Goal: Task Accomplishment & Management: Complete application form

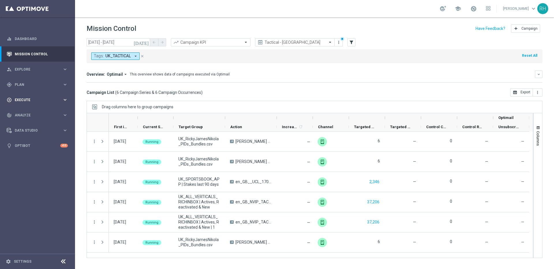
click at [47, 100] on span "Execute" at bounding box center [39, 99] width 48 height 3
click at [36, 112] on link "Campaign Builder" at bounding box center [37, 112] width 45 height 5
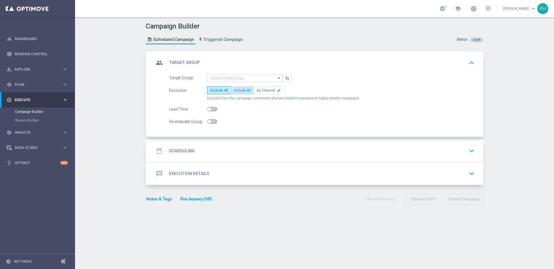
click at [234, 89] on span "Include All" at bounding box center [242, 91] width 17 height 4
click at [234, 90] on input "Include All" at bounding box center [236, 92] width 4 height 4
radio input "true"
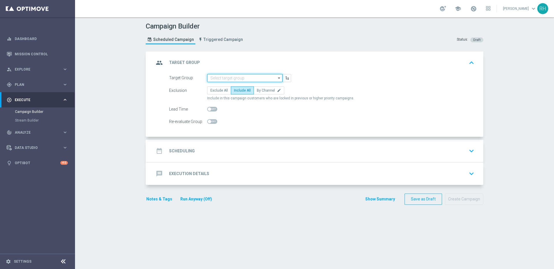
click at [245, 76] on input at bounding box center [244, 78] width 75 height 8
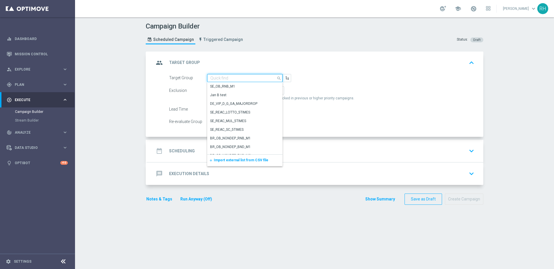
paste input "UK_SPORTSBOOK_APP | Stakes last 365 days"
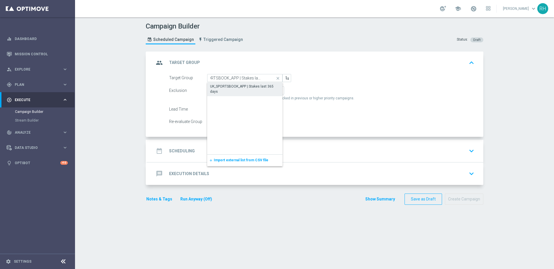
click at [245, 88] on div "UK_SPORTSBOOK_APP | Stakes last 365 days" at bounding box center [245, 89] width 70 height 10
type input "UK_SPORTSBOOK_APP | Stakes last 365 days"
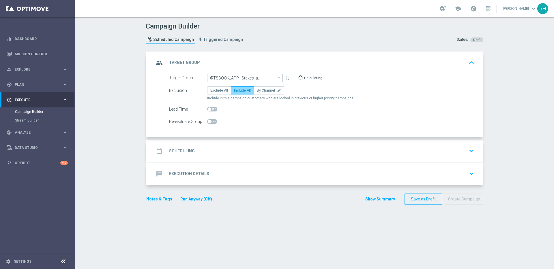
scroll to position [0, 0]
checkbox input "true"
click at [242, 94] on label "Include All" at bounding box center [242, 91] width 23 height 8
click at [238, 93] on input "Include All" at bounding box center [236, 92] width 4 height 4
click at [255, 146] on div "date_range Scheduling keyboard_arrow_down" at bounding box center [315, 151] width 322 height 11
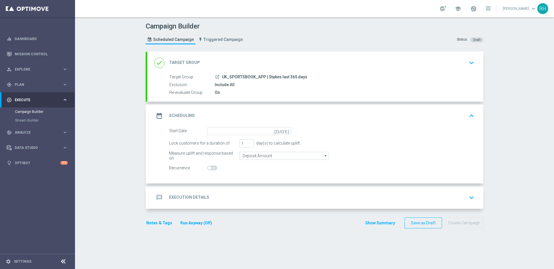
click at [286, 131] on icon "[DATE]" at bounding box center [282, 130] width 17 height 6
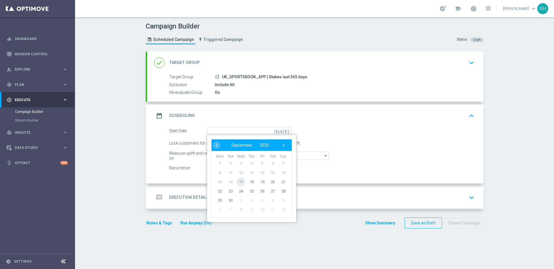
click at [241, 183] on span "17" at bounding box center [240, 181] width 9 height 9
type input "[DATE]"
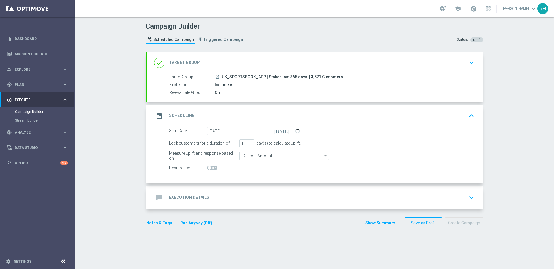
click at [243, 197] on div "message Execution Details keyboard_arrow_down" at bounding box center [315, 197] width 322 height 11
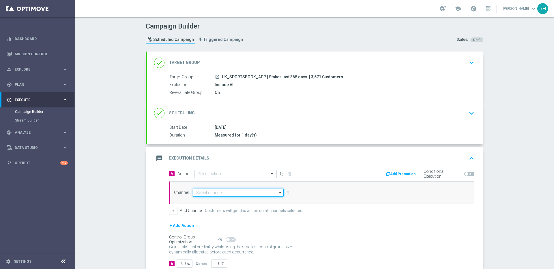
click at [243, 194] on input at bounding box center [238, 193] width 91 height 8
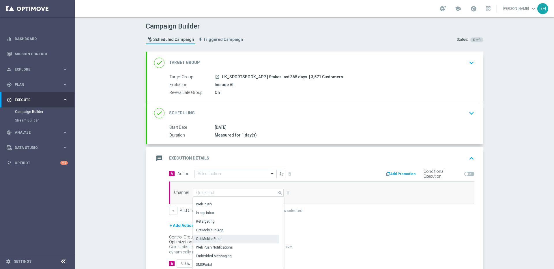
click at [241, 237] on div "OptiMobile Push" at bounding box center [236, 239] width 86 height 8
type input "OptiMobile Push"
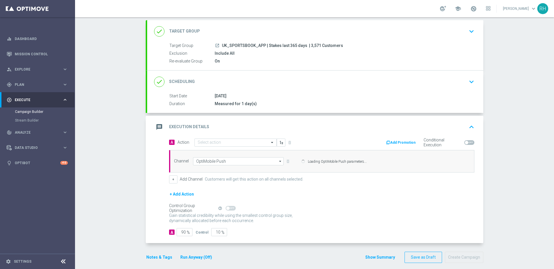
scroll to position [37, 0]
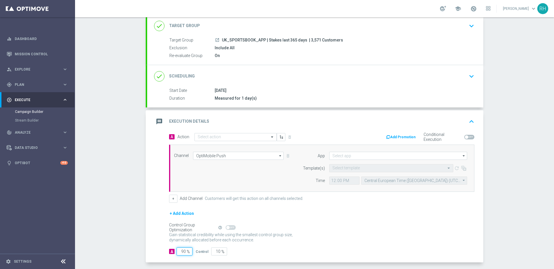
click at [181, 254] on input "90" at bounding box center [185, 252] width 16 height 8
type input "9"
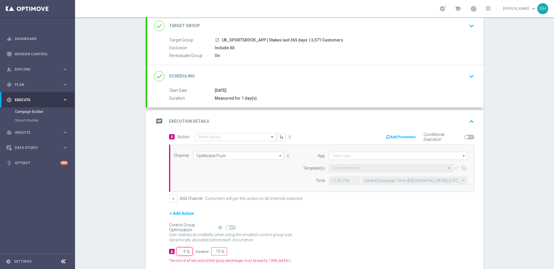
type input "91"
type input "100"
type input "1"
type input "99"
type input "10"
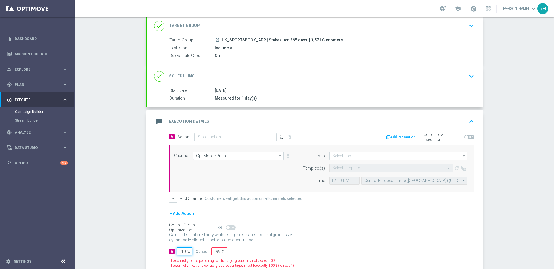
type input "90"
type input "100"
type input "0"
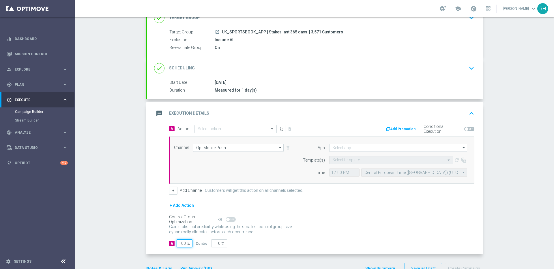
scroll to position [62, 0]
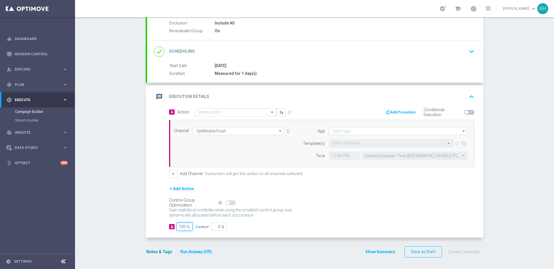
type input "100"
click at [162, 255] on button "Notes & Tags" at bounding box center [159, 252] width 27 height 7
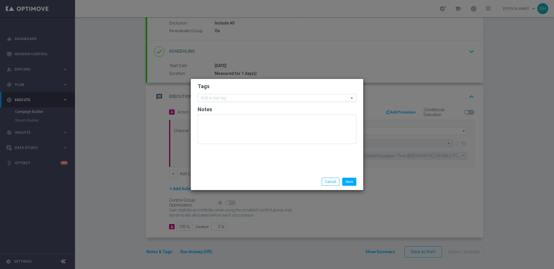
click at [321, 101] on input "text" at bounding box center [275, 98] width 148 height 5
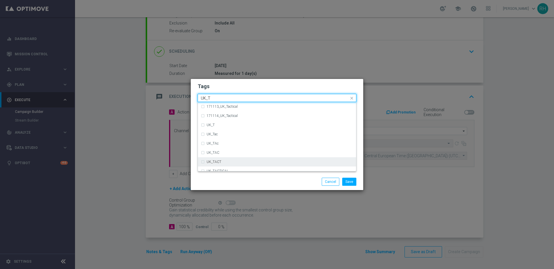
scroll to position [5, 0]
type input "UK_T"
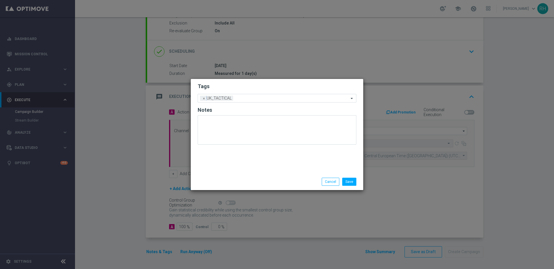
click at [298, 181] on div "Save Cancel" at bounding box center [305, 182] width 112 height 8
click at [349, 181] on button "Save" at bounding box center [349, 182] width 14 height 8
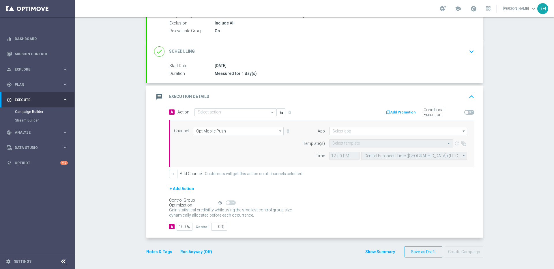
click at [514, 158] on div "Campaign Builder Scheduled Campaign Triggered Campaign Status: Draft done Targe…" at bounding box center [314, 143] width 479 height 252
click at [291, 199] on div "+ Add Action" at bounding box center [321, 193] width 305 height 14
click at [338, 130] on input at bounding box center [398, 131] width 138 height 8
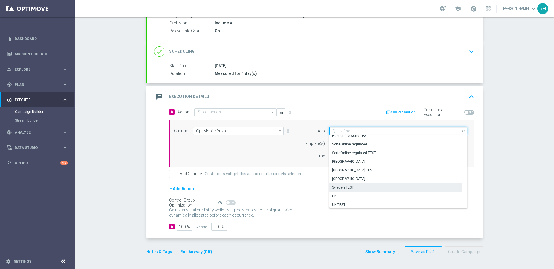
scroll to position [239, 0]
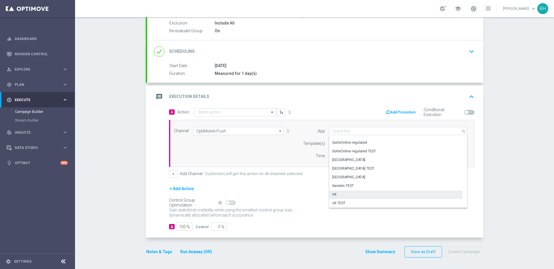
click at [359, 196] on div "UK" at bounding box center [395, 195] width 133 height 8
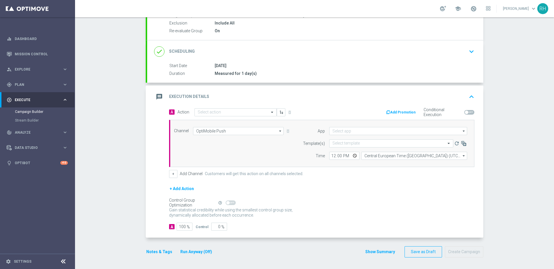
type input "UK"
click at [360, 143] on input "text" at bounding box center [385, 143] width 106 height 5
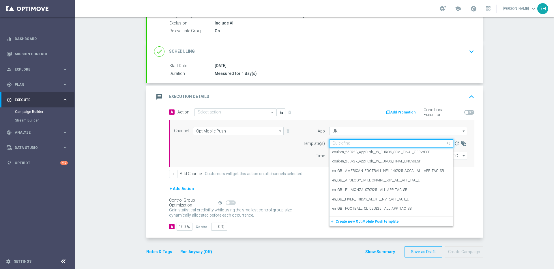
paste input "en_GB__ODDS_BOOST_170925_LIV_V_ATL_ALL_APP_TAC_SP"
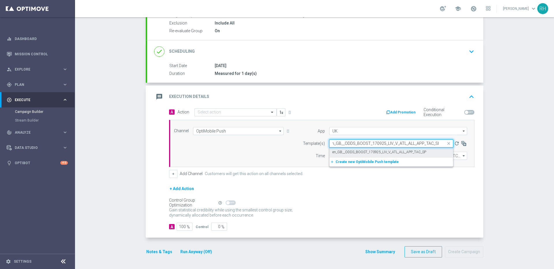
click at [362, 153] on label "en_GB__ODDS_BOOST_170925_LIV_V_ATL_ALL_APP_TAC_SP" at bounding box center [379, 152] width 94 height 5
type input "en_GB__ODDS_BOOST_170925_LIV_V_ATL_ALL_APP_TAC_SP"
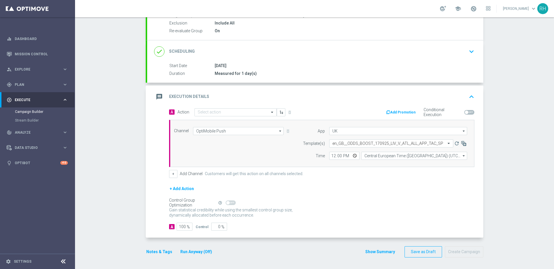
scroll to position [0, 0]
click at [363, 199] on div "+ Add Action" at bounding box center [321, 193] width 305 height 14
click at [330, 154] on input "12:00" at bounding box center [344, 156] width 30 height 8
type input "16:30"
click at [337, 168] on div "A Action Select action delete_forever Add Promotion Conditional Execution Chann…" at bounding box center [322, 143] width 314 height 70
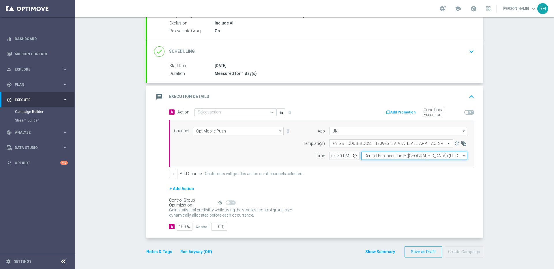
click at [368, 158] on input "Central European Time (Budapest) (UTC +02:00)" at bounding box center [414, 156] width 106 height 8
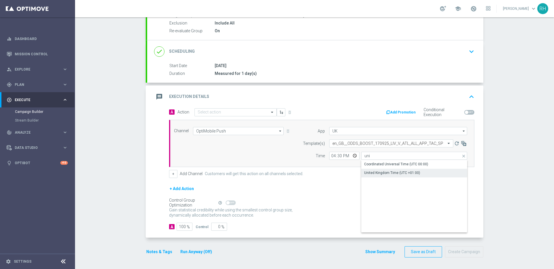
click at [374, 173] on div "United Kingdom Time (UTC +01:00)" at bounding box center [392, 173] width 56 height 5
type input "United Kingdom Time (UTC +01:00)"
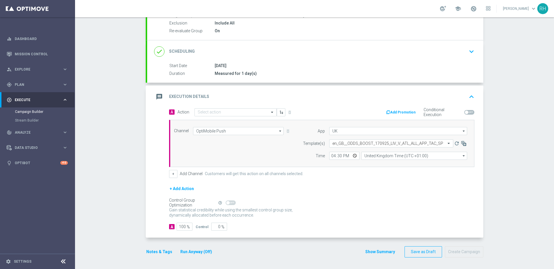
click at [160, 250] on button "Notes & Tags" at bounding box center [159, 252] width 27 height 7
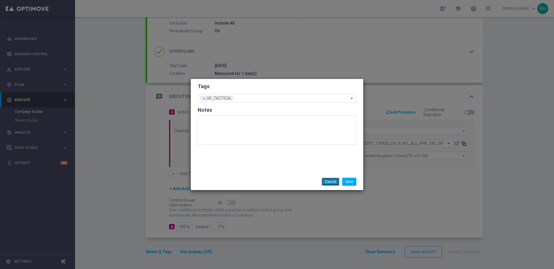
click at [325, 182] on button "Cancel" at bounding box center [331, 182] width 18 height 8
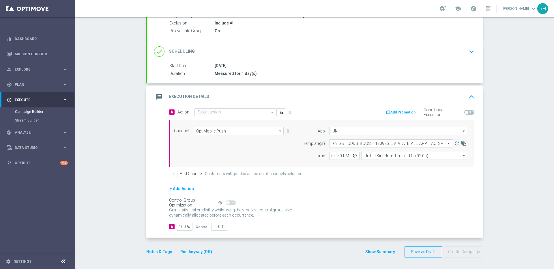
scroll to position [49, 0]
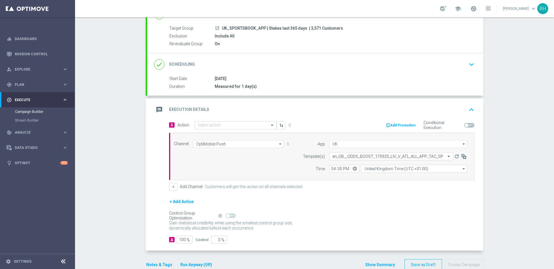
click at [446, 107] on div "message Execution Details keyboard_arrow_up" at bounding box center [315, 109] width 322 height 11
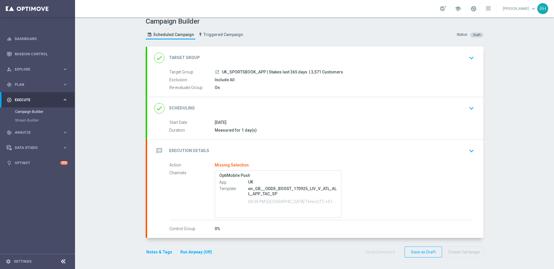
scroll to position [5, 0]
click at [298, 143] on div "message Execution Details keyboard_arrow_down" at bounding box center [315, 151] width 336 height 23
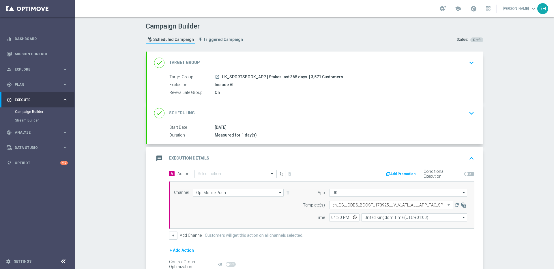
click at [259, 179] on div "A Action Select action delete_forever Add Promotion Conditional Execution" at bounding box center [322, 174] width 314 height 9
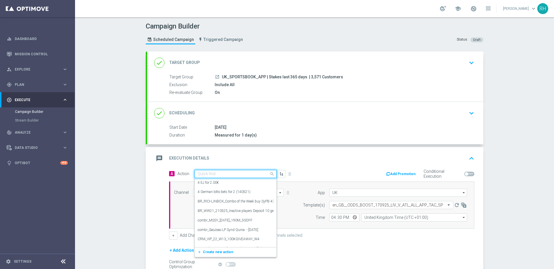
click at [254, 177] on div "Quick find" at bounding box center [235, 174] width 82 height 8
paste input "en_GB__ODDS_BOOST_170925_LIV_V_ATL_ALL_APP_TAC_SP"
type input "en_GB__ODDS_BOOST_170925_LIV_V_ATL_ALL_APP_TAC_SP"
click at [223, 191] on span "Create new action" at bounding box center [218, 192] width 30 height 4
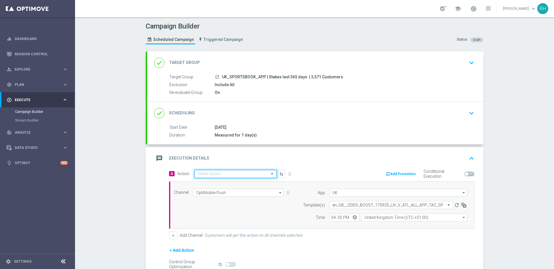
scroll to position [0, 0]
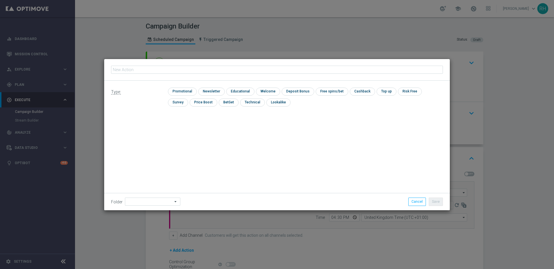
type input "en_GB__ODDS_BOOST_170925_LIV_V_ATL_ALL_APP_TAC_SP"
click at [183, 91] on input "checkbox" at bounding box center [181, 92] width 27 height 8
checkbox input "true"
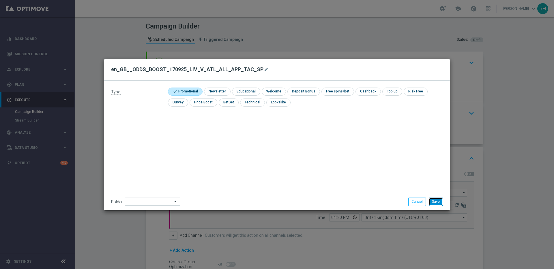
click at [439, 202] on button "Save" at bounding box center [436, 202] width 14 height 8
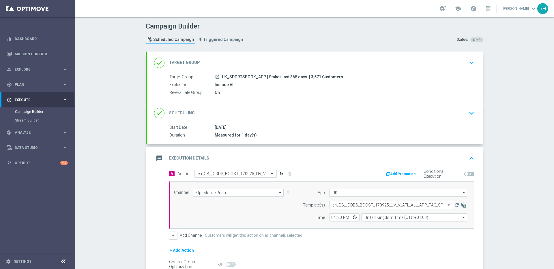
scroll to position [62, 0]
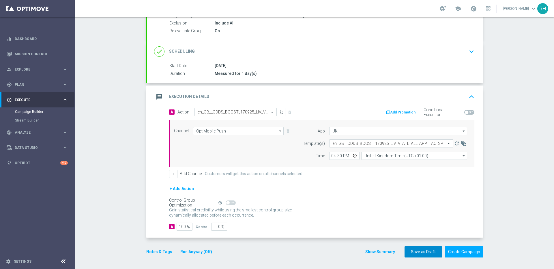
click at [416, 249] on button "Save as Draft" at bounding box center [423, 252] width 38 height 11
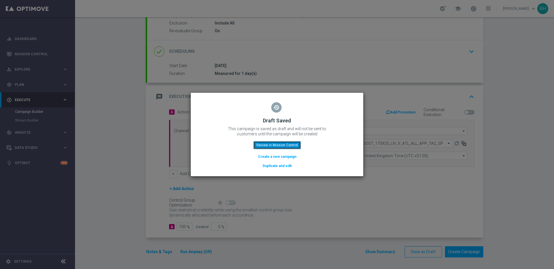
click at [267, 145] on button "Review in Mission Control" at bounding box center [277, 145] width 48 height 8
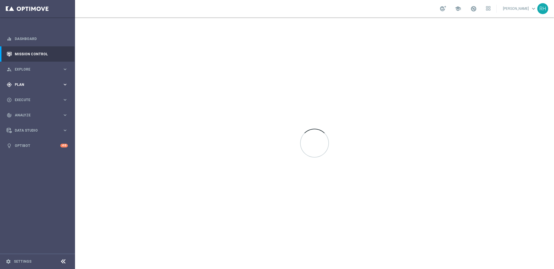
click at [43, 87] on div "gps_fixed Plan" at bounding box center [35, 84] width 56 height 5
click at [40, 115] on span "Templates" at bounding box center [35, 113] width 41 height 3
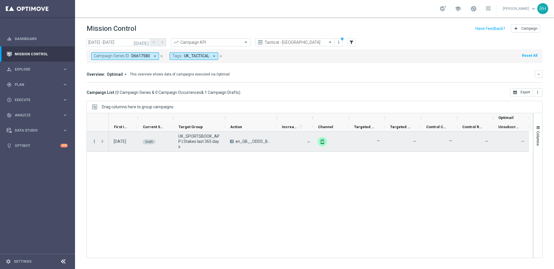
click at [94, 142] on icon "more_vert" at bounding box center [94, 141] width 5 height 5
click at [112, 166] on div "edit Edit" at bounding box center [129, 164] width 65 height 8
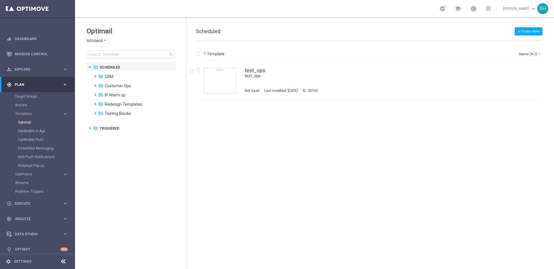
click at [98, 41] on span "lottoland" at bounding box center [95, 40] width 16 height 5
click at [142, 188] on tree-viewport "folder Scheduled more_vert folder CRM more_vert" at bounding box center [136, 165] width 100 height 206
click at [95, 75] on span at bounding box center [94, 74] width 3 height 2
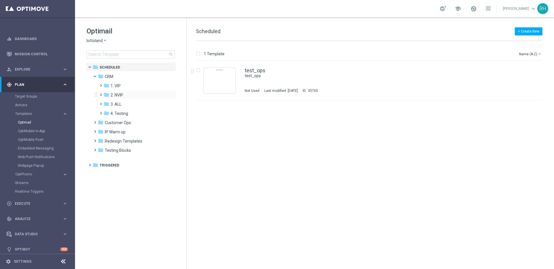
click at [101, 92] on span at bounding box center [99, 92] width 3 height 2
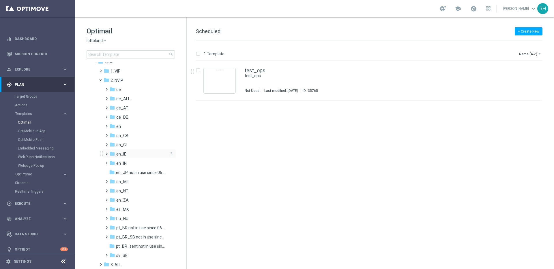
scroll to position [11, 0]
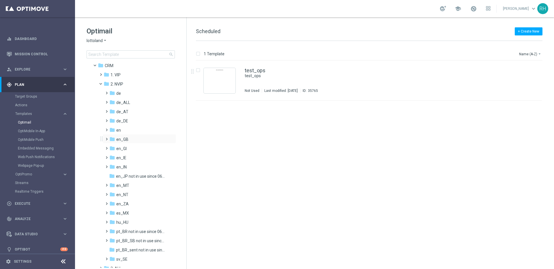
click at [107, 138] on span at bounding box center [105, 137] width 3 height 2
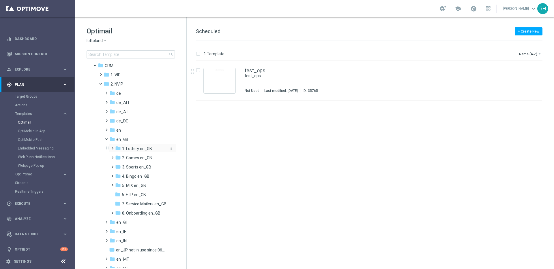
click at [115, 149] on icon "folder" at bounding box center [118, 149] width 6 height 6
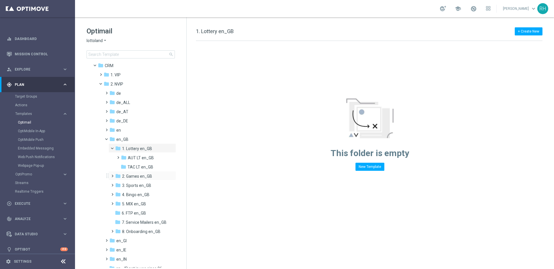
click at [140, 171] on div "folder 2. Games en_GB more_vert" at bounding box center [142, 175] width 68 height 9
click at [139, 169] on span "TAC LT en_GB" at bounding box center [141, 167] width 26 height 5
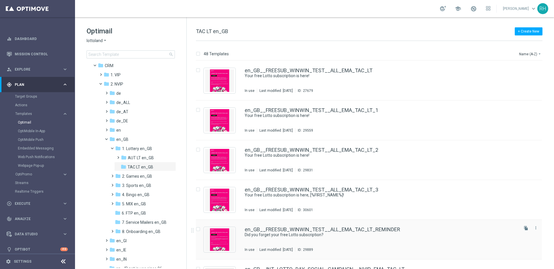
scroll to position [169, 0]
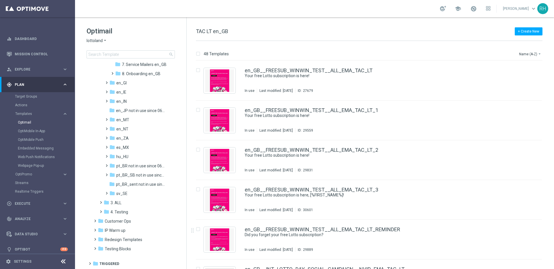
click at [42, 145] on div "Embedded Messaging" at bounding box center [46, 148] width 57 height 9
click at [42, 142] on div "OptiMobile Push" at bounding box center [46, 140] width 57 height 9
click at [43, 140] on link "OptiMobile Push" at bounding box center [39, 140] width 42 height 5
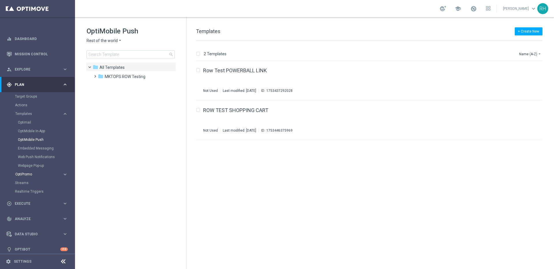
click at [56, 174] on div "OptiPromo" at bounding box center [38, 174] width 47 height 3
click at [106, 42] on span "Rest of the world" at bounding box center [102, 40] width 31 height 5
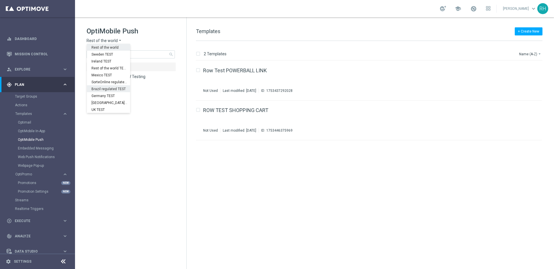
scroll to position [172, 0]
click at [110, 108] on div "UK" at bounding box center [108, 111] width 43 height 7
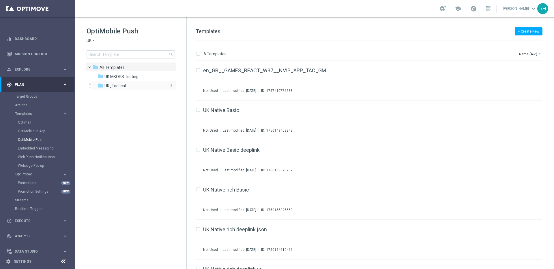
click at [117, 84] on span "UK_Tactical" at bounding box center [114, 85] width 21 height 5
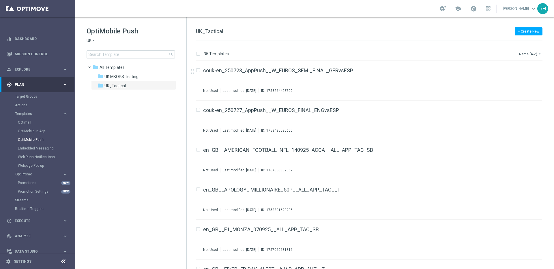
click at [536, 57] on button "Name (A-Z) arrow_drop_down" at bounding box center [530, 53] width 24 height 7
click at [523, 79] on span "Date Modified (Newest)" at bounding box center [520, 80] width 39 height 4
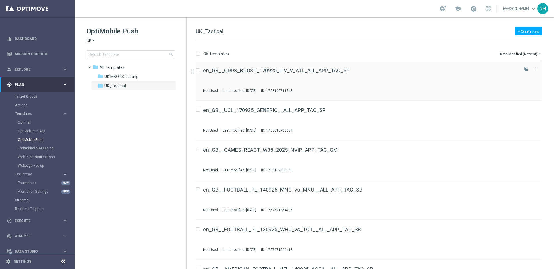
click at [412, 82] on div "en_GB__ODDS_BOOST_170925_LIV_V_ATL_ALL_APP_TAC_SP Not Used Last modified: Wedne…" at bounding box center [360, 80] width 314 height 25
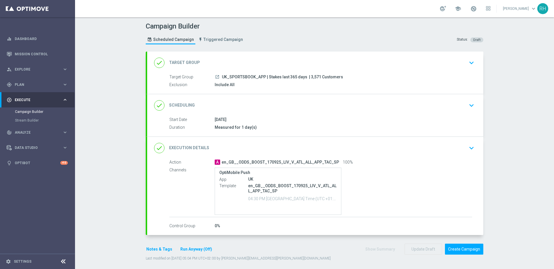
click at [470, 148] on icon "keyboard_arrow_down" at bounding box center [471, 148] width 9 height 9
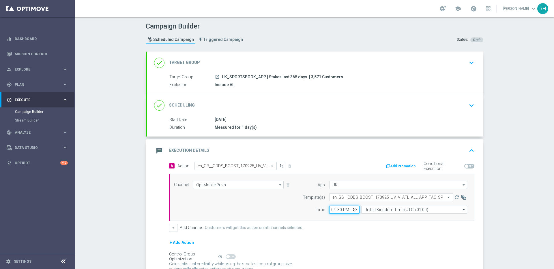
click at [330, 210] on input "16:30" at bounding box center [344, 210] width 30 height 8
type input "18:00"
click at [347, 228] on div "+ Add Channel Customers will get this action on all channels selected." at bounding box center [321, 228] width 305 height 8
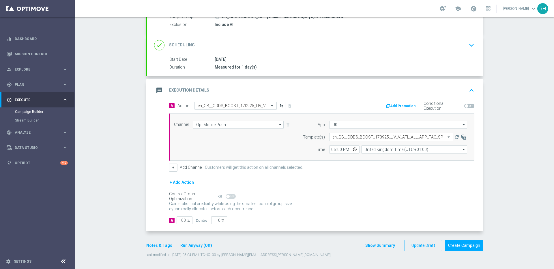
click at [376, 240] on form "done Target Group keyboard_arrow_down Target Group launch UK_SPORTSBOOK_APP | S…" at bounding box center [315, 124] width 338 height 267
click at [377, 246] on button "Show Summary" at bounding box center [380, 246] width 30 height 7
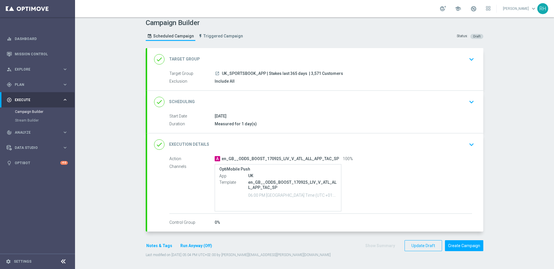
scroll to position [3, 0]
click at [310, 74] on span "| 3,571 Customers" at bounding box center [326, 73] width 34 height 5
copy span "3,571"
click at [465, 244] on button "Create Campaign" at bounding box center [464, 246] width 38 height 11
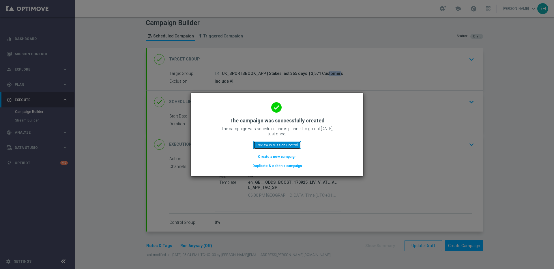
click at [279, 146] on button "Review in Mission Control" at bounding box center [277, 145] width 48 height 8
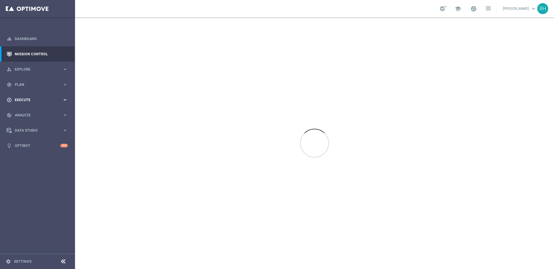
click at [51, 100] on span "Execute" at bounding box center [39, 99] width 48 height 3
click at [42, 113] on link "Campaign Builder" at bounding box center [37, 112] width 45 height 5
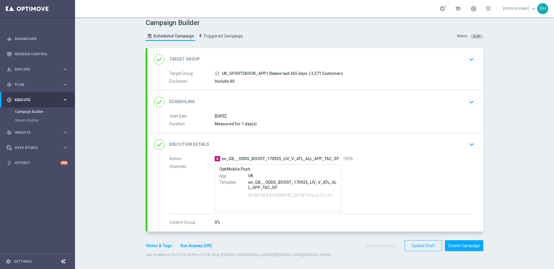
drag, startPoint x: 428, startPoint y: 128, endPoint x: 445, endPoint y: 179, distance: 53.5
click at [428, 128] on div "Start Date 17 Sep 2025 Duration Measured for 1 day(s) Start Date 17 Sep 2025 to…" at bounding box center [315, 123] width 336 height 20
click at [49, 48] on link "Mission Control" at bounding box center [41, 53] width 53 height 15
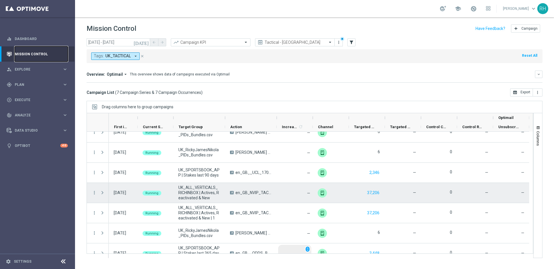
scroll to position [19, 0]
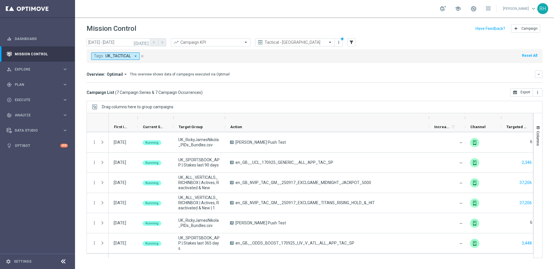
drag, startPoint x: 276, startPoint y: 117, endPoint x: 428, endPoint y: 117, distance: 152.3
click at [428, 117] on div at bounding box center [429, 117] width 2 height 9
click at [53, 101] on span "Execute" at bounding box center [39, 99] width 48 height 3
click at [35, 85] on span "Plan" at bounding box center [39, 84] width 48 height 3
click at [31, 115] on span "Templates" at bounding box center [35, 113] width 41 height 3
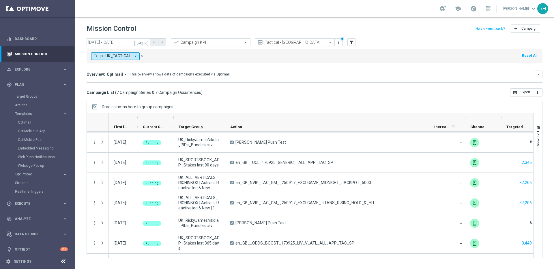
click at [506, 94] on div "Campaign List ( 7 Campaign Series & 7 Campaign Occurrences ) open_in_browser Ex…" at bounding box center [315, 93] width 456 height 8
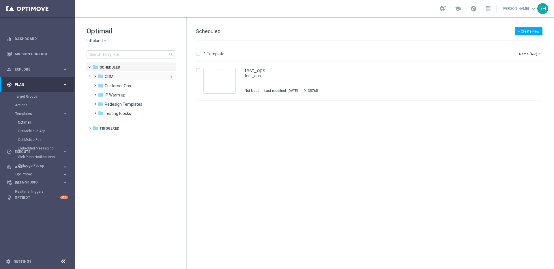
click at [105, 77] on span "CRM" at bounding box center [109, 76] width 9 height 5
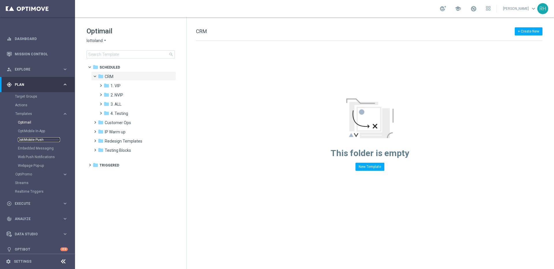
click at [44, 141] on link "OptiMobile Push" at bounding box center [39, 140] width 42 height 5
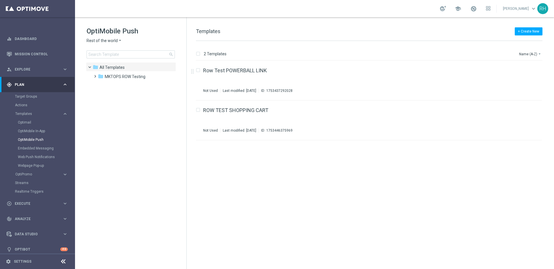
click at [110, 42] on span "Rest of the world" at bounding box center [102, 40] width 31 height 5
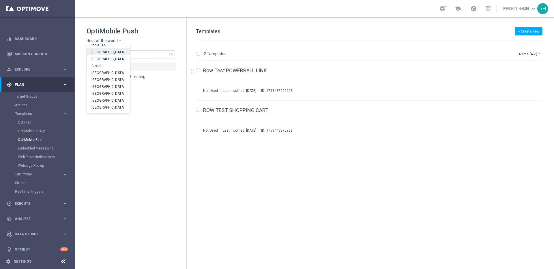
scroll to position [180, 0]
click at [119, 102] on div "UK" at bounding box center [108, 102] width 43 height 7
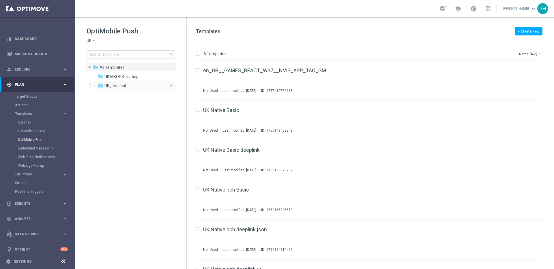
click at [126, 87] on div "folder UK_Tactical" at bounding box center [131, 86] width 66 height 7
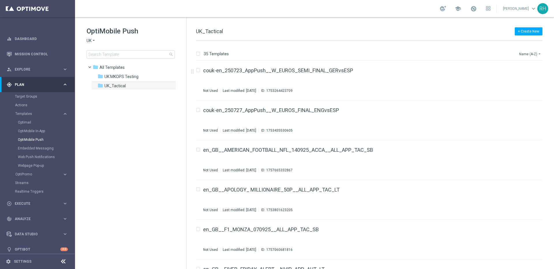
click at [522, 52] on button "Name (A-Z) arrow_drop_down" at bounding box center [530, 53] width 24 height 7
click at [520, 80] on span "Date Modified (Newest)" at bounding box center [520, 80] width 39 height 4
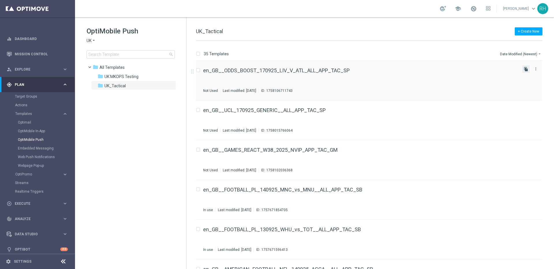
click at [524, 71] on icon "file_copy" at bounding box center [526, 69] width 5 height 5
click at [488, 67] on div "en_GB__ODDS_BOOST_170925_LIV_V_ATL_ALL_APP_TAC_SP(1) Not Used Last modified: [D…" at bounding box center [369, 81] width 346 height 40
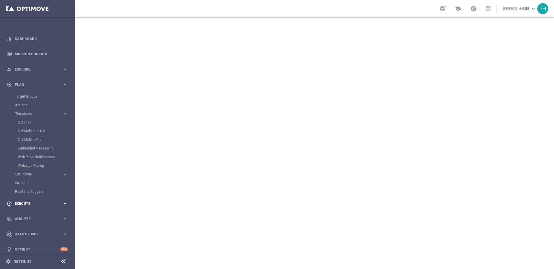
click at [42, 206] on div "play_circle_outline Execute" at bounding box center [35, 203] width 56 height 5
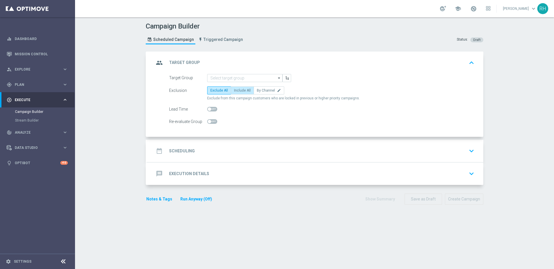
click at [243, 93] on label "Include All" at bounding box center [242, 91] width 23 height 8
click at [238, 93] on input "Include All" at bounding box center [236, 92] width 4 height 4
radio input "true"
click at [273, 139] on accordion "group Target Group keyboard_arrow_up Target Group arrow_drop_down Show Selected…" at bounding box center [315, 119] width 338 height 134
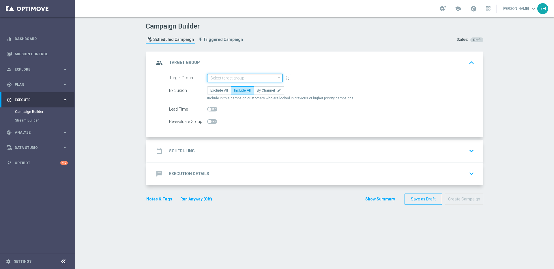
click at [239, 79] on input at bounding box center [244, 78] width 75 height 8
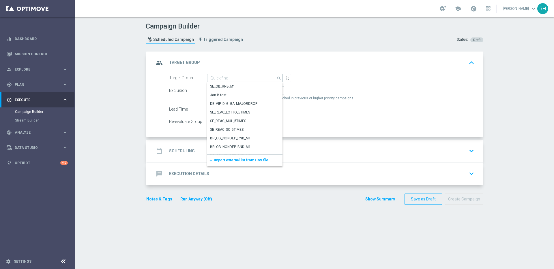
click at [247, 159] on span "Import external list from CSV file" at bounding box center [241, 160] width 55 height 4
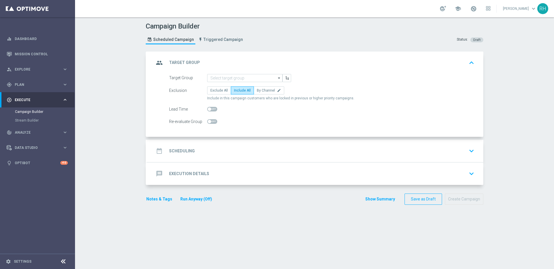
click at [260, 143] on div "date_range Scheduling keyboard_arrow_down" at bounding box center [315, 151] width 336 height 23
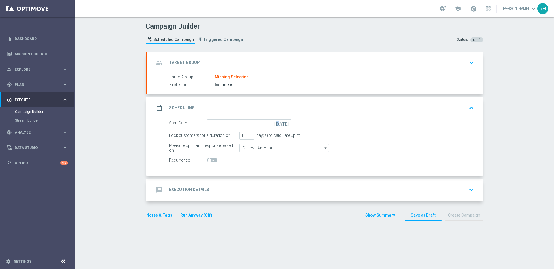
click at [284, 123] on icon "today" at bounding box center [282, 122] width 17 height 6
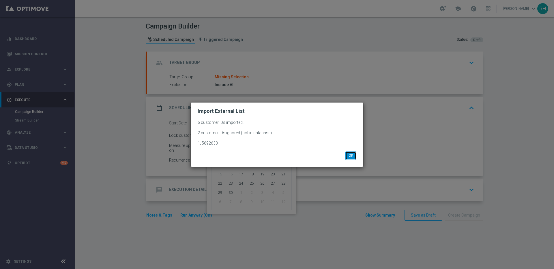
click at [345, 155] on button "OK" at bounding box center [350, 156] width 11 height 8
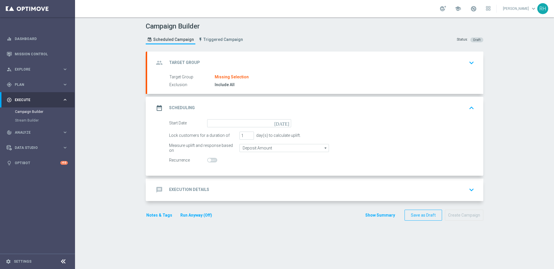
click at [282, 123] on icon "today" at bounding box center [282, 122] width 17 height 6
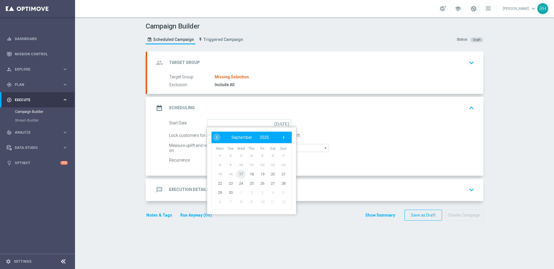
click at [238, 173] on span "17" at bounding box center [240, 174] width 9 height 9
type input "17 Sep 2025"
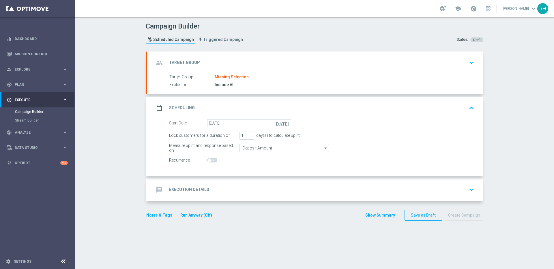
click at [363, 70] on div "group Target Group keyboard_arrow_down" at bounding box center [315, 63] width 336 height 23
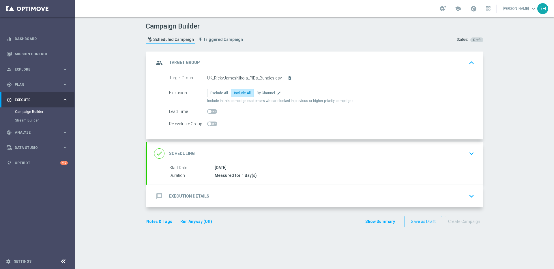
click at [364, 60] on div "group Target Group keyboard_arrow_up" at bounding box center [315, 62] width 322 height 11
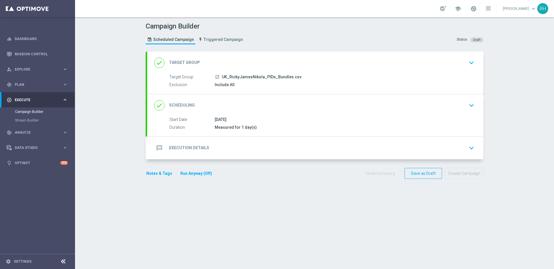
click at [352, 147] on div "message Execution Details keyboard_arrow_down" at bounding box center [315, 148] width 322 height 11
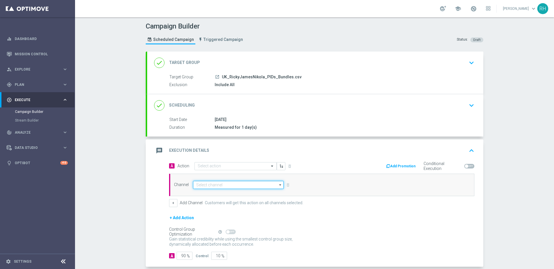
click at [241, 185] on input at bounding box center [238, 185] width 91 height 8
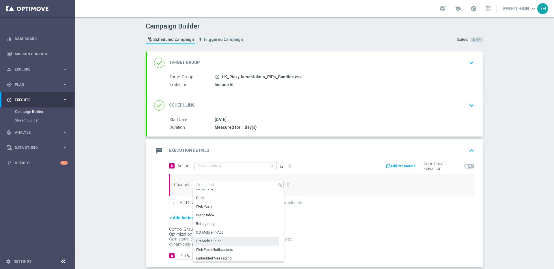
click at [233, 239] on div "OptiMobile Push" at bounding box center [236, 241] width 86 height 8
type input "OptiMobile Push"
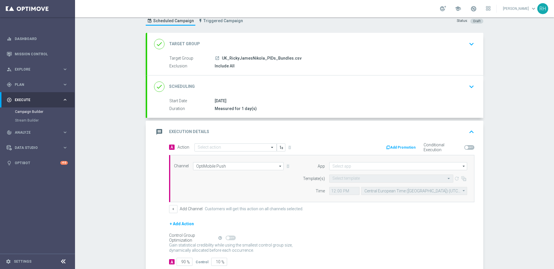
scroll to position [54, 0]
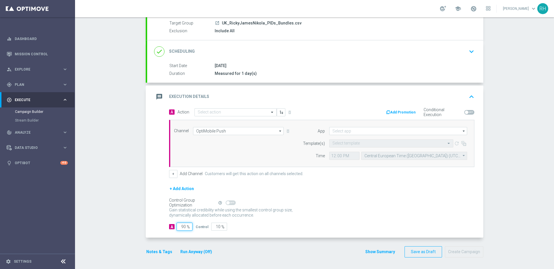
click at [182, 226] on input "90" at bounding box center [185, 227] width 16 height 8
type input "1"
type input "99"
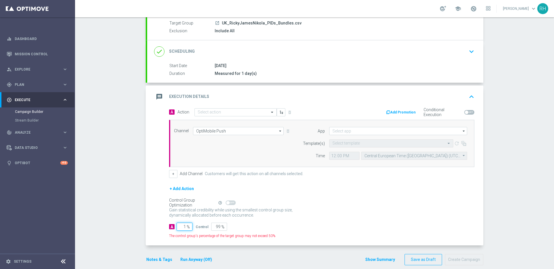
type input "10"
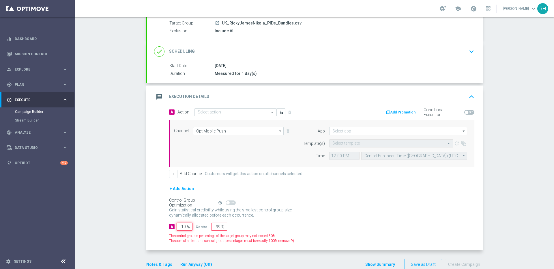
type input "90"
type input "100"
type input "0"
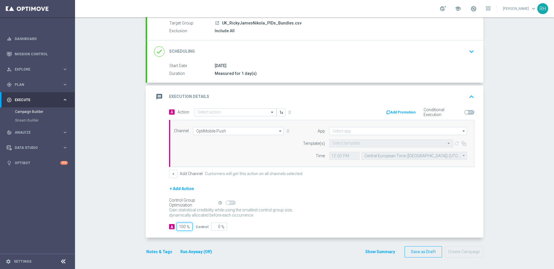
type input "100"
click at [319, 198] on div "+ Add Action" at bounding box center [321, 193] width 305 height 14
click at [164, 253] on button "Notes & Tags" at bounding box center [159, 252] width 27 height 7
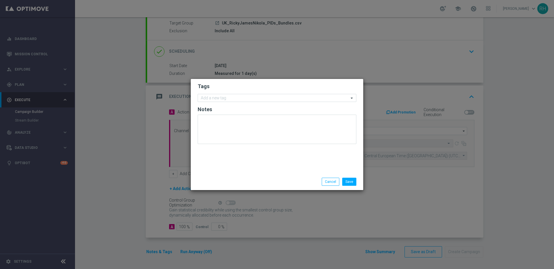
click at [250, 102] on form "Tags Add a new tag Notes" at bounding box center [277, 115] width 159 height 67
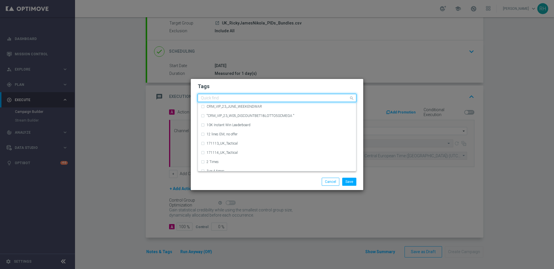
click at [252, 96] on input "text" at bounding box center [275, 98] width 148 height 5
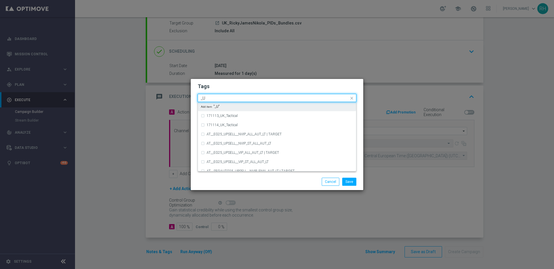
type input "_"
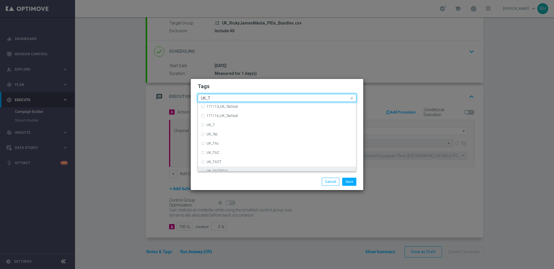
click at [252, 170] on div "UK_TACTICAL" at bounding box center [280, 171] width 147 height 3
type input "UK_T"
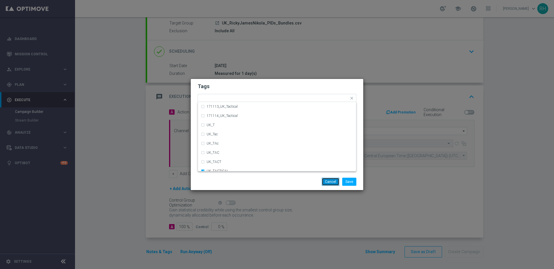
click at [329, 181] on button "Cancel" at bounding box center [331, 182] width 18 height 8
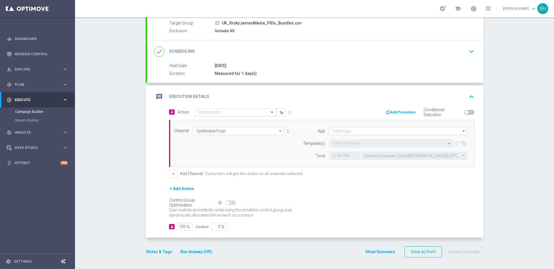
click at [236, 113] on input "text" at bounding box center [230, 112] width 64 height 5
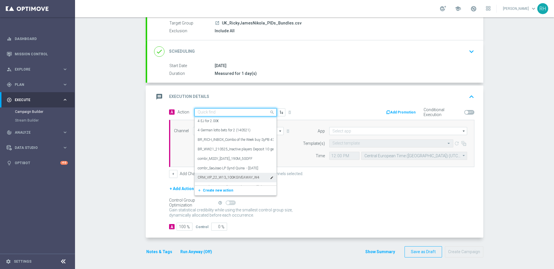
click at [165, 244] on form "done Target Group keyboard_arrow_down Target Group launch UK_RickyJamesNikola_P…" at bounding box center [315, 128] width 338 height 260
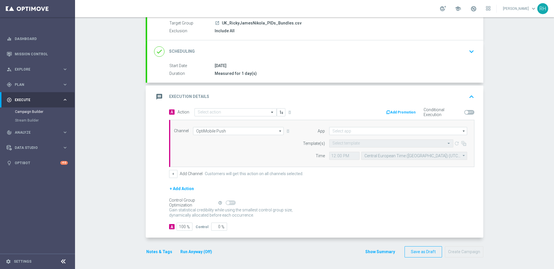
click at [163, 251] on button "Notes & Tags" at bounding box center [159, 252] width 27 height 7
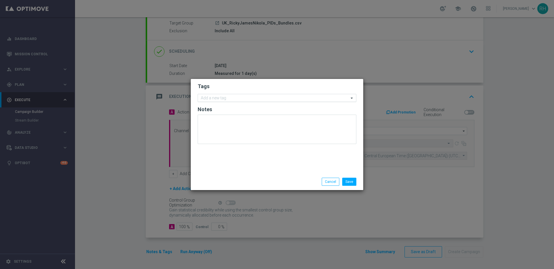
click at [311, 95] on div "Add a new tag" at bounding box center [273, 98] width 151 height 7
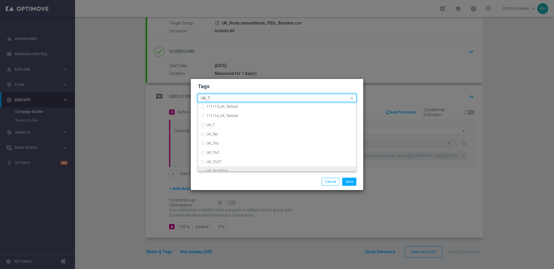
click at [280, 168] on div "UK_TACTICAL" at bounding box center [277, 171] width 152 height 9
type input "UK_T"
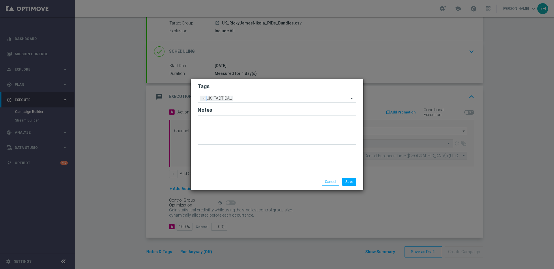
click at [279, 179] on div "Save Cancel" at bounding box center [305, 182] width 112 height 8
click at [348, 183] on button "Save" at bounding box center [349, 182] width 14 height 8
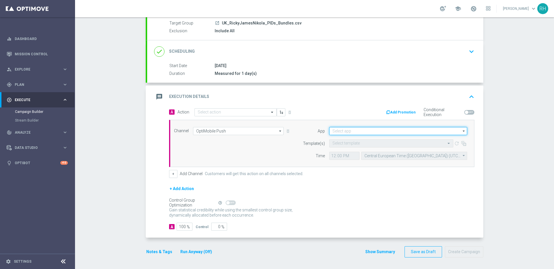
click at [357, 130] on input at bounding box center [398, 131] width 138 height 8
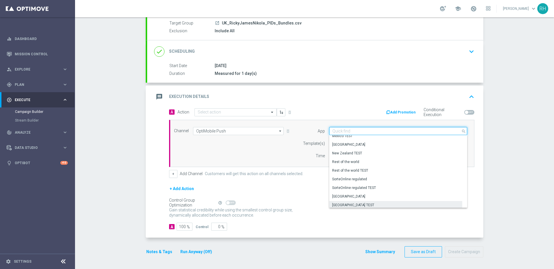
scroll to position [239, 0]
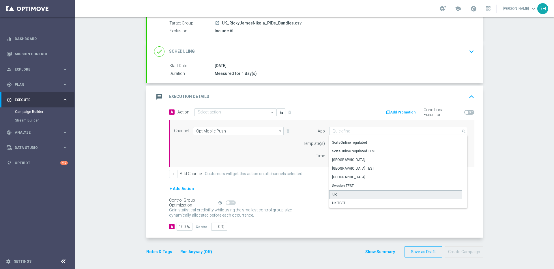
click at [356, 191] on div "UK" at bounding box center [395, 195] width 133 height 9
type input "UK"
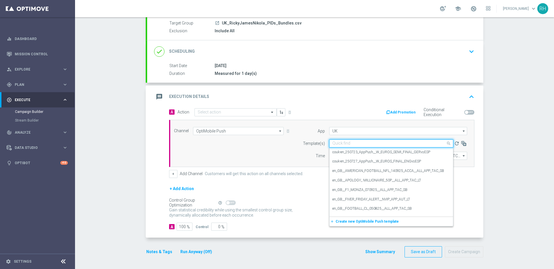
click at [347, 145] on input "text" at bounding box center [385, 143] width 106 height 5
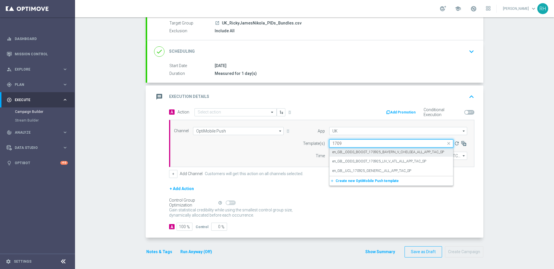
click at [359, 154] on label "en_GB__ODDS_BOOST_170925_BAYERN_V_CHELSEA_ALL_APP_TAC_SP" at bounding box center [388, 152] width 112 height 5
type input "1709"
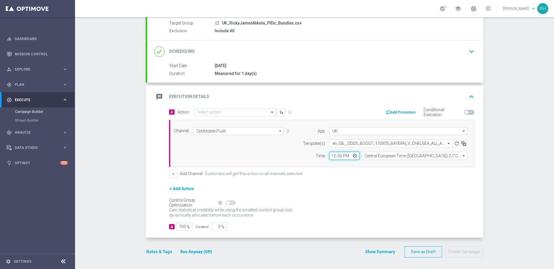
click at [330, 158] on input "12:00" at bounding box center [344, 156] width 30 height 8
type input "17:35"
click at [375, 171] on div "+ Add Channel Customers will get this action on all channels selected." at bounding box center [321, 174] width 305 height 8
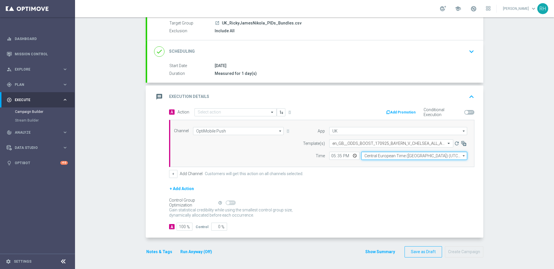
click at [379, 159] on input "Central European Time (Budapest) (UTC +02:00)" at bounding box center [414, 156] width 106 height 8
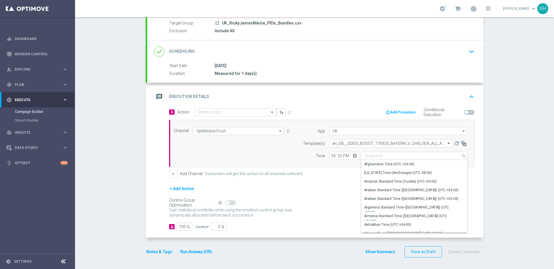
click at [338, 186] on div "+ Add Action" at bounding box center [321, 193] width 305 height 14
type input "Central European Time (Budapest) (UTC +02:00)"
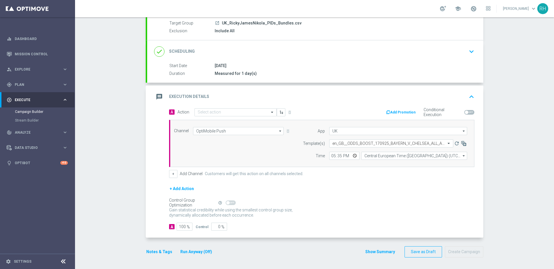
click at [438, 99] on div "message Execution Details keyboard_arrow_up" at bounding box center [315, 96] width 322 height 11
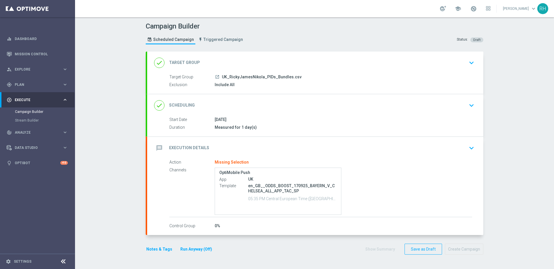
scroll to position [0, 0]
click at [291, 188] on p "en_GB__ODDS_BOOST_170925_BAYERN_V_CHELSEA_ALL_APP_TAC_SP" at bounding box center [292, 188] width 89 height 10
copy div "en_GB__ODDS_BOOST_170925_BAYERN_V_CHELSEA_ALL_APP_TAC_SP"
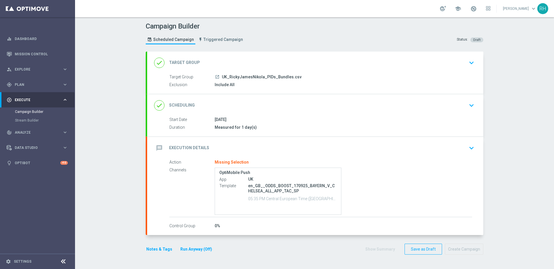
click at [404, 134] on div "Start Date 17 Sep 2025 Duration Measured for 1 day(s) Start Date 17 Sep 2025 to…" at bounding box center [315, 127] width 336 height 20
click at [400, 141] on div "message Execution Details keyboard_arrow_down" at bounding box center [315, 148] width 336 height 23
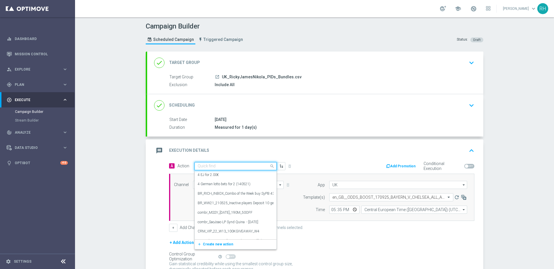
click at [236, 166] on input "text" at bounding box center [230, 166] width 64 height 5
paste input "en_GB__ODDS_BOOST_170925_BAYERN_V_CHELSEA_ALL_APP_TAC_SP"
type input "en_GB__ODDS_BOOST_170925_BAYERN_V_CHELSEA_ALL_APP_TAC_SP"
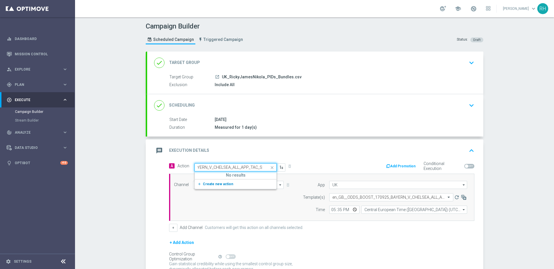
click at [221, 187] on button "add_new Create new action" at bounding box center [235, 184] width 80 height 7
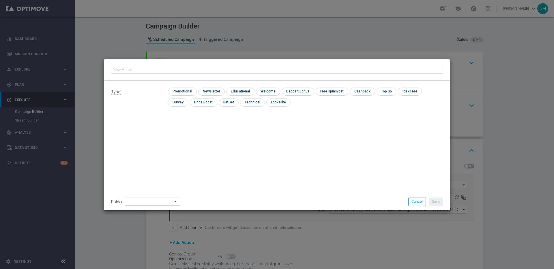
type input "en_GB__ODDS_BOOST_170925_BAYERN_V_CHELSEA_ALL_APP_TAC_SP"
click at [185, 91] on input "checkbox" at bounding box center [181, 92] width 27 height 8
checkbox input "true"
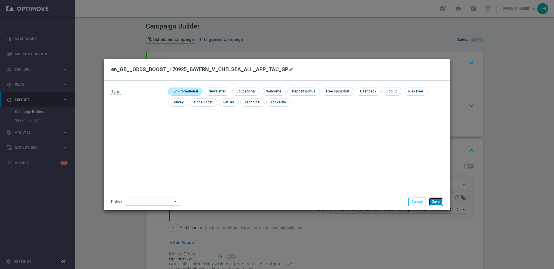
click at [436, 199] on button "Save" at bounding box center [436, 202] width 14 height 8
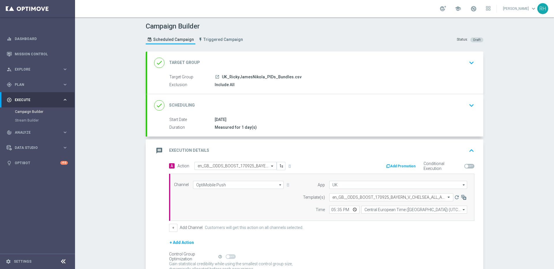
scroll to position [54, 0]
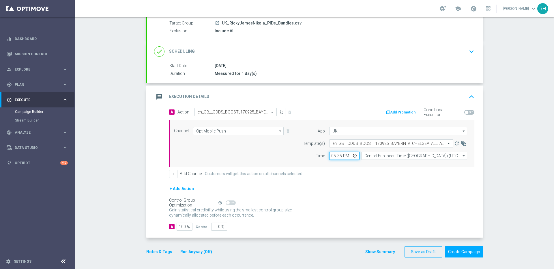
click at [339, 157] on input "17:35" at bounding box center [344, 156] width 30 height 8
click at [337, 156] on input "17:35" at bounding box center [344, 156] width 30 height 8
type input "17:33"
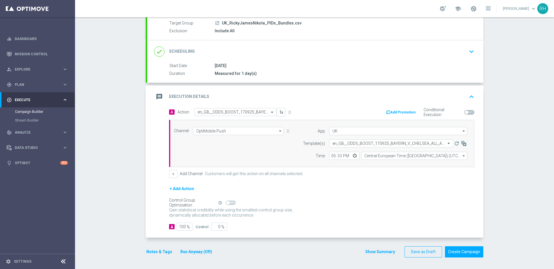
click at [461, 258] on div "done Target Group keyboard_arrow_down Target Group launch UK_RickyJamesNikola_P…" at bounding box center [315, 131] width 338 height 266
click at [463, 252] on button "Create Campaign" at bounding box center [464, 252] width 38 height 11
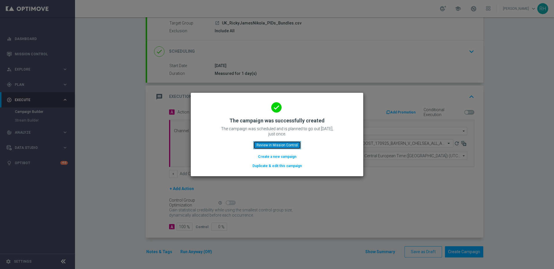
click at [291, 145] on button "Review in Mission Control" at bounding box center [277, 145] width 48 height 8
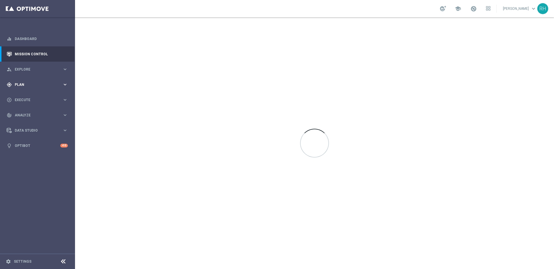
click at [35, 82] on div "gps_fixed Plan" at bounding box center [35, 84] width 56 height 5
click at [34, 94] on link "Target Groups" at bounding box center [37, 96] width 45 height 5
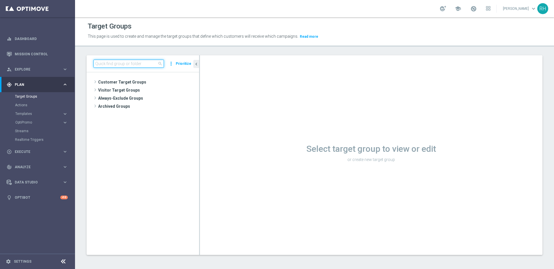
click at [125, 63] on input at bounding box center [128, 64] width 70 height 8
paste input "UK_SPORTSBOOK_APP | Stakes last 90 days"
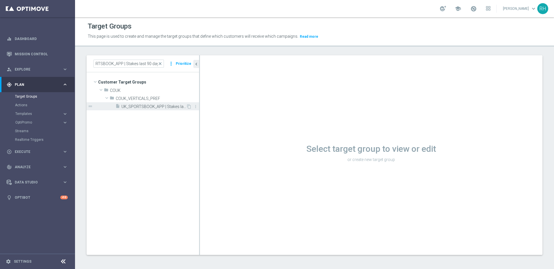
click at [139, 104] on div "insert_drive_file UK_SPORTSBOOK_APP | Stakes last 90 days" at bounding box center [150, 106] width 71 height 8
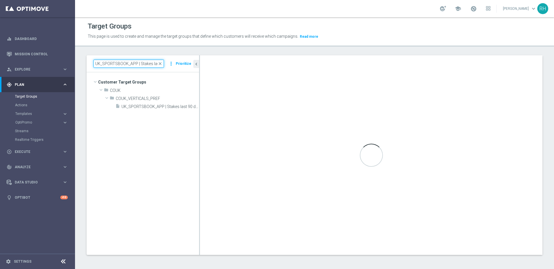
click at [149, 61] on input "UK_SPORTSBOOK_APP | Stakes last 90 days" at bounding box center [128, 64] width 70 height 8
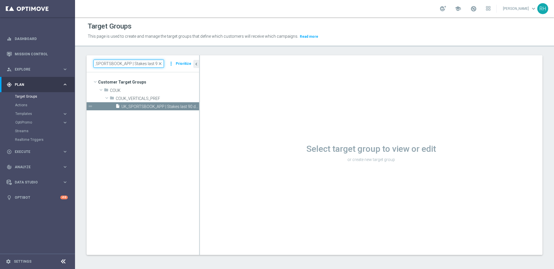
scroll to position [0, 13]
drag, startPoint x: 155, startPoint y: 65, endPoint x: 164, endPoint y: 65, distance: 9.2
click at [164, 65] on input "UK_SPORTSBOOK_APP | Stakes last 90 days" at bounding box center [128, 64] width 70 height 8
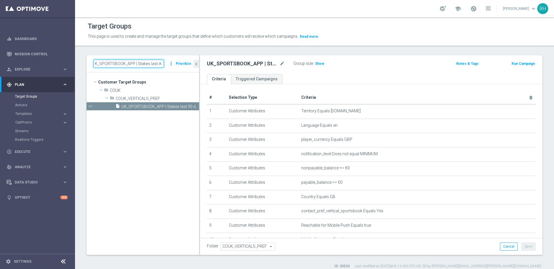
scroll to position [0, 1]
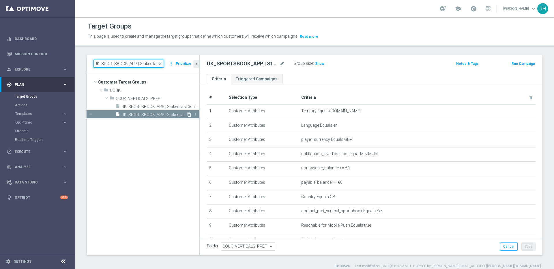
type input "UK_SPORTSBOOK_APP | Stakes last"
click at [191, 116] on icon "content_copy" at bounding box center [189, 115] width 5 height 5
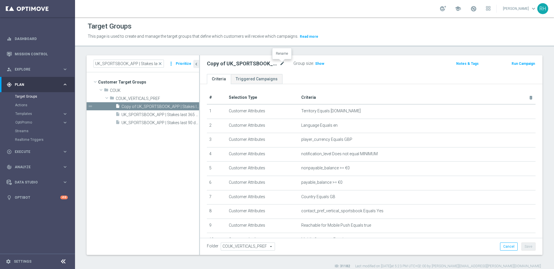
click at [280, 65] on icon "mode_edit" at bounding box center [282, 63] width 5 height 7
click at [256, 66] on input "Copy of UK_SPORTSBOOK_APP | Stakes last 90 days" at bounding box center [246, 64] width 78 height 8
drag, startPoint x: 252, startPoint y: 66, endPoint x: 206, endPoint y: 64, distance: 45.9
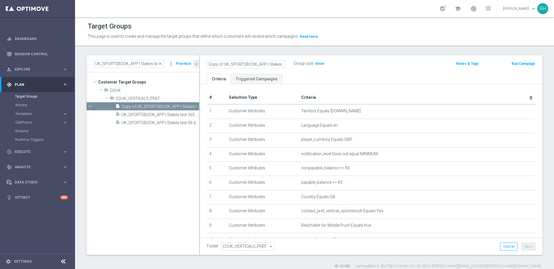
click at [206, 64] on div "Copy of UK_SPORTSBOOK_APP | Stakes last 90 days" at bounding box center [246, 64] width 87 height 8
click at [227, 64] on input "Copy of UK_SPORTSBOOK_APP | Stakes last 90 days" at bounding box center [246, 64] width 78 height 8
drag, startPoint x: 223, startPoint y: 65, endPoint x: 209, endPoint y: 65, distance: 13.8
click at [209, 65] on input "Copy of UK_SPORTSBOOK_APP | Stakes last 90 days" at bounding box center [246, 64] width 78 height 8
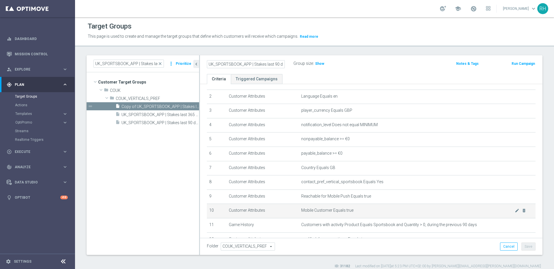
scroll to position [70, 0]
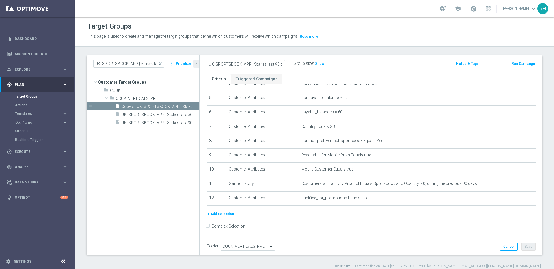
type input "UK_SPORTSBOOK_APP | Stakes last 90 days"
click at [413, 210] on div "# Selection Type Criteria delete_forever 1 Customer Attributes Territory Equals…" at bounding box center [371, 116] width 337 height 190
click at [376, 223] on form "Complex Selection Invalid Expression" at bounding box center [371, 232] width 329 height 21
click at [424, 207] on div "# Selection Type Criteria delete_forever 1 Customer Attributes Territory Equals…" at bounding box center [371, 116] width 337 height 190
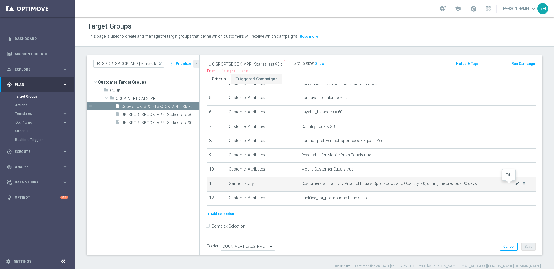
click at [515, 183] on icon "mode_edit" at bounding box center [517, 184] width 5 height 5
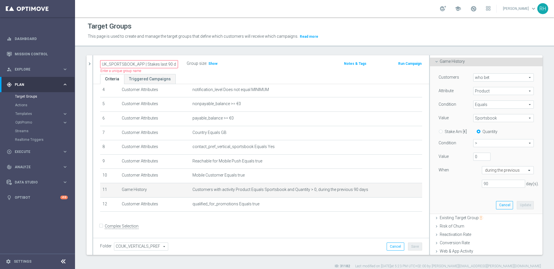
scroll to position [60, 0]
click at [482, 187] on input "90" at bounding box center [503, 186] width 43 height 8
type input "30"
click at [517, 208] on button "Update" at bounding box center [525, 207] width 17 height 8
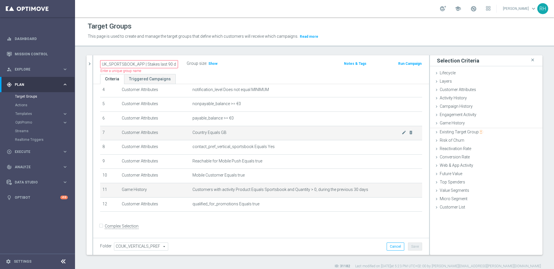
scroll to position [0, 0]
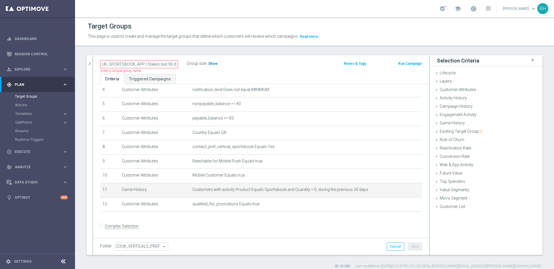
click at [213, 67] on h3 "Show" at bounding box center [213, 64] width 10 height 6
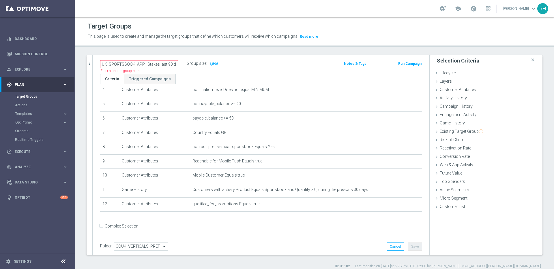
click at [93, 64] on div "UK_SPORTSBOOK_APP | Stakes last 90 days Name length must be more than 2 charact…" at bounding box center [261, 64] width 336 height 19
click at [90, 63] on icon "chevron_right" at bounding box center [89, 63] width 5 height 5
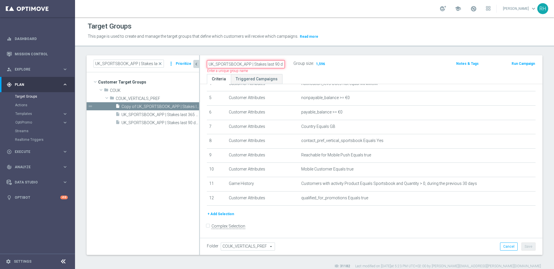
click at [275, 65] on input "UK_SPORTSBOOK_APP | Stakes last 90 days" at bounding box center [246, 64] width 78 height 8
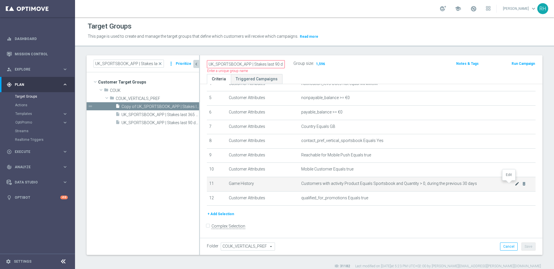
click at [515, 184] on icon "mode_edit" at bounding box center [517, 184] width 5 height 5
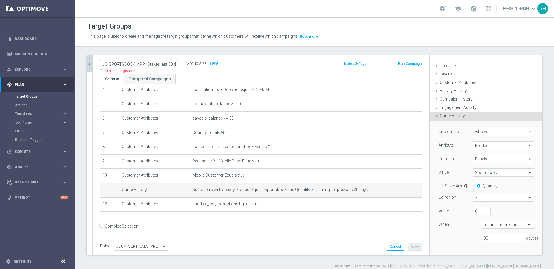
scroll to position [15, 0]
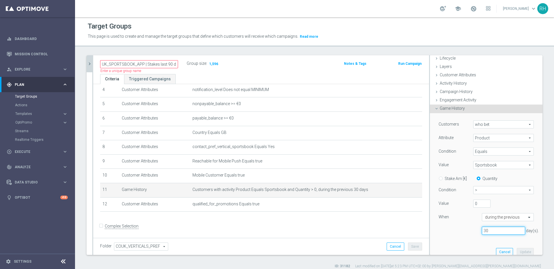
click at [482, 229] on input "30" at bounding box center [503, 231] width 43 height 8
type input "180"
click at [518, 252] on button "Update" at bounding box center [525, 252] width 17 height 8
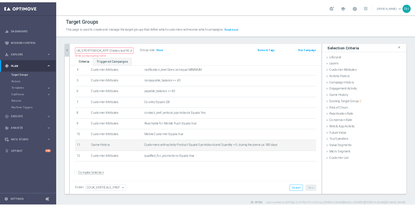
scroll to position [5, 0]
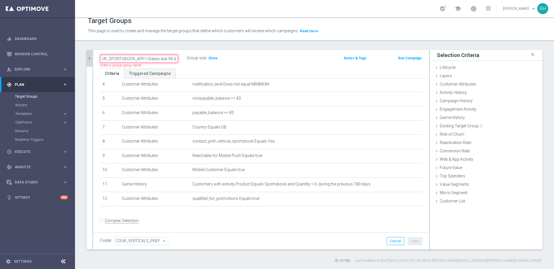
click at [168, 59] on input "UK_SPORTSBOOK_APP | Stakes last 90 days" at bounding box center [139, 59] width 78 height 8
type input "UK_SPORTSBOOK_APP | Stakes last 180 days"
click at [196, 47] on div "Target Groups This page is used to create and manage the target groups that def…" at bounding box center [314, 143] width 479 height 252
click at [286, 53] on div "UK_SPORTSBOOK_APP | Stakes last 180 days mode_edit Group size : Show Notes & Ta…" at bounding box center [261, 59] width 336 height 19
click at [215, 57] on span "Show" at bounding box center [212, 58] width 9 height 4
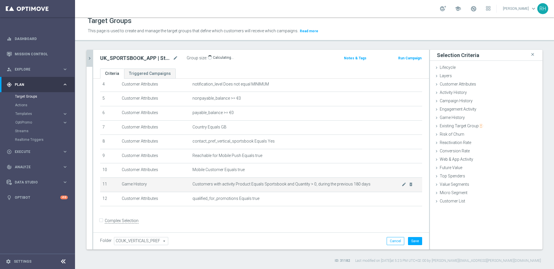
click at [334, 179] on td "Customers with activity Product Equals Sportsbook and Quantity > 0, during the …" at bounding box center [306, 185] width 232 height 14
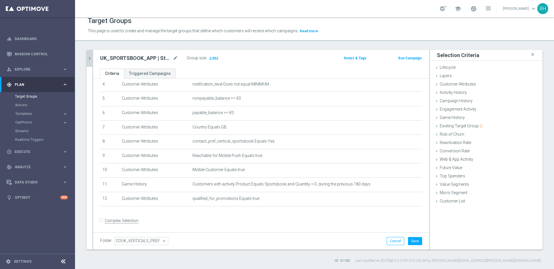
click at [409, 246] on div "Folder COUK_VERTICALS_PREF COUK_VERTICALS_PREF arrow_drop_down search Cancel Sa…" at bounding box center [261, 241] width 336 height 17
click at [408, 241] on button "Save" at bounding box center [415, 241] width 14 height 8
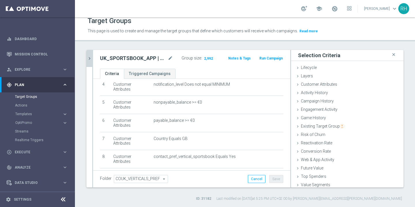
scroll to position [64, 0]
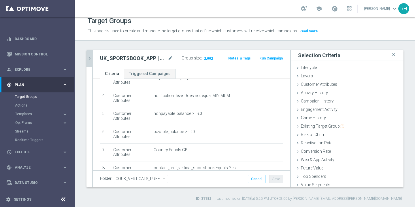
click at [331, 36] on header "Target Groups This page is used to create and manage the target groups that def…" at bounding box center [245, 26] width 340 height 29
click at [393, 50] on div "Selection Criteria close" at bounding box center [347, 55] width 113 height 11
click at [393, 53] on icon "close" at bounding box center [394, 55] width 6 height 8
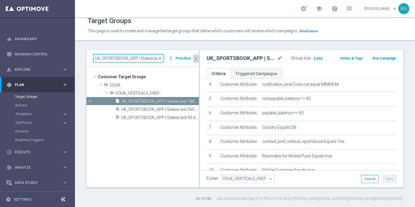
click at [152, 57] on input "UK_SPORTSBOOK_APP | Stakes last" at bounding box center [128, 58] width 70 height 8
click at [158, 59] on input "UK_SPORTSBOOK_APP | Stakes last" at bounding box center [128, 58] width 70 height 8
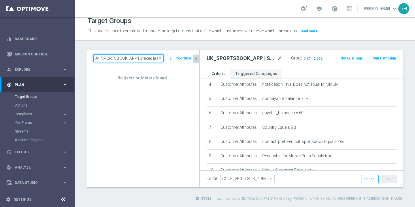
scroll to position [0, 0]
click at [147, 59] on input "UK_SPORTSBOOK_APP | Stakes last" at bounding box center [128, 58] width 70 height 8
paste input "EMAIL | Stakes last 30 days"
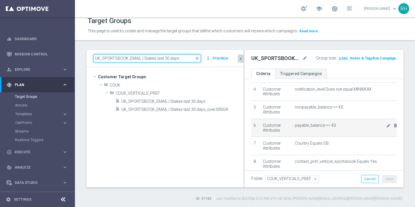
drag, startPoint x: 200, startPoint y: 116, endPoint x: 252, endPoint y: 115, distance: 52.2
click at [252, 115] on as-split "UK_SPORTSBOOK_EMAIL | Stakes last 30 days close more_vert Prioritize Customer T…" at bounding box center [245, 118] width 317 height 137
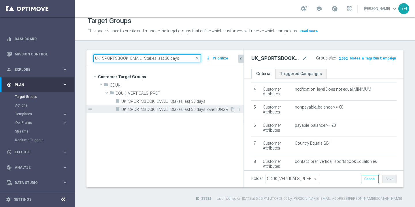
type input "UK_SPORTSBOOK_EMAIL | Stakes last 30 days"
click at [192, 107] on div "insert_drive_file UK_SPORTSBOOK_EMAIL | Stakes last 30 days_over30NGR" at bounding box center [172, 109] width 115 height 8
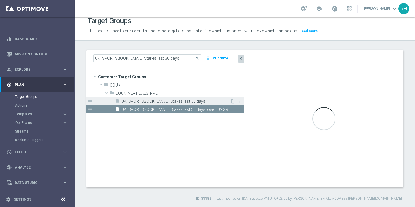
click at [192, 101] on span "UK_SPORTSBOOK_EMAIL | Stakes last 30 days" at bounding box center [175, 101] width 108 height 5
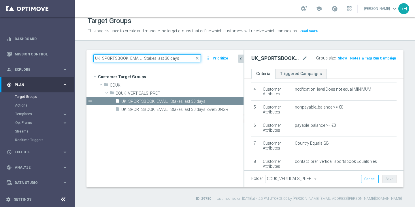
click at [179, 59] on input "UK_SPORTSBOOK_EMAIL | Stakes last 30 days" at bounding box center [147, 58] width 108 height 8
paste input
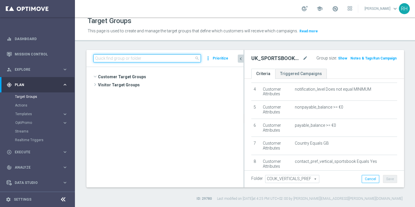
scroll to position [1590, 0]
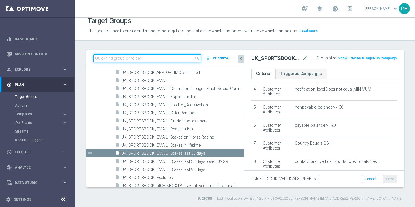
paste input
paste input "UK_SPORTSBOOK_APP | Stakes last 90 days"
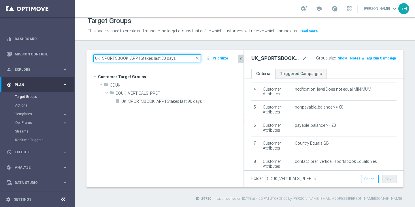
scroll to position [0, 0]
click at [162, 59] on input "UK_SPORTSBOOK_APP | Stakes last 90 days" at bounding box center [147, 58] width 108 height 8
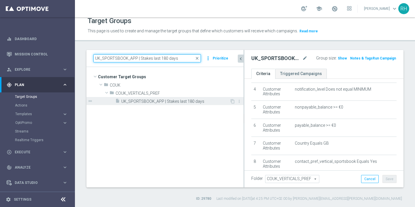
type input "UK_SPORTSBOOK_APP | Stakes last 180 days"
click at [180, 100] on span "UK_SPORTSBOOK_APP | Stakes last 180 days" at bounding box center [175, 101] width 108 height 5
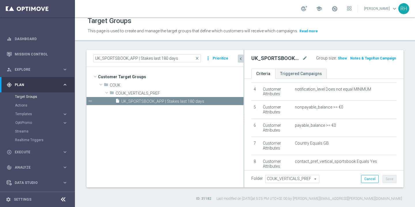
click at [242, 62] on button "chevron_left" at bounding box center [241, 59] width 6 height 8
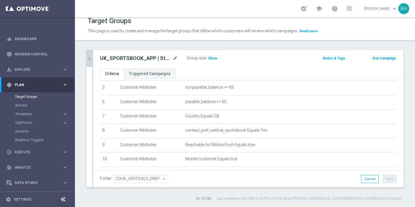
scroll to position [64, 0]
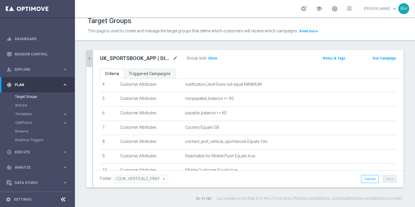
click at [242, 62] on div "Group size : Show" at bounding box center [216, 58] width 58 height 8
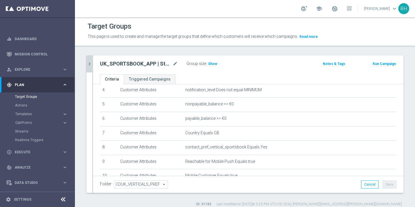
scroll to position [5, 0]
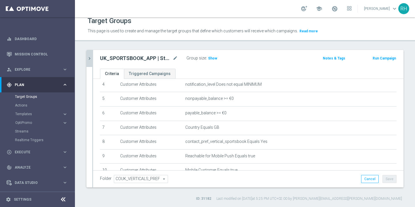
click at [90, 57] on icon "chevron_right" at bounding box center [89, 58] width 5 height 5
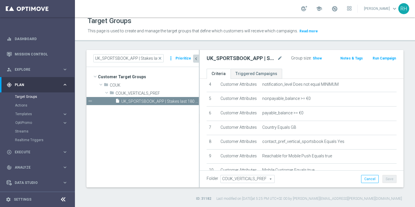
click at [281, 33] on p "This page is used to create and manage the target groups that define which cust…" at bounding box center [205, 31] width 234 height 6
click at [280, 33] on span "This page is used to create and manage the target groups that define which cust…" at bounding box center [193, 31] width 211 height 5
click at [276, 40] on header "Target Groups This page is used to create and manage the target groups that def…" at bounding box center [245, 26] width 340 height 29
click at [279, 31] on span "This page is used to create and manage the target groups that define which cust…" at bounding box center [193, 31] width 211 height 5
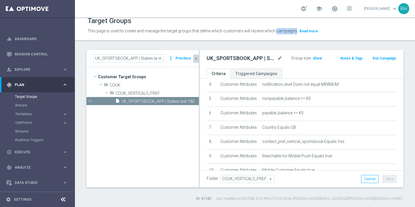
click at [265, 30] on span "This page is used to create and manage the target groups that define which cust…" at bounding box center [193, 31] width 211 height 5
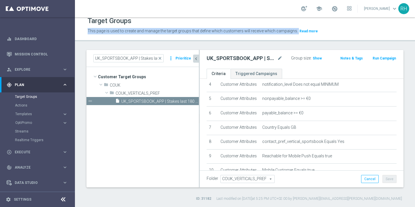
click at [265, 30] on span "This page is used to create and manage the target groups that define which cust…" at bounding box center [193, 31] width 211 height 5
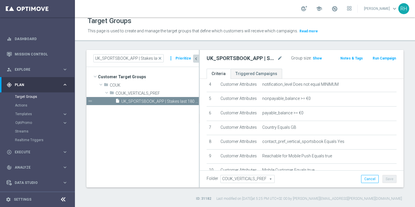
click at [265, 30] on span "This page is used to create and manage the target groups that define which cust…" at bounding box center [193, 31] width 211 height 5
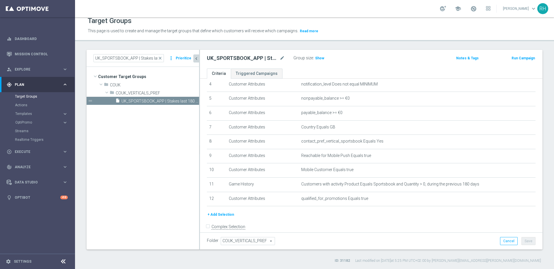
click at [441, 50] on div "Target Groups This page is used to create and manage the target groups that def…" at bounding box center [314, 143] width 479 height 252
click at [441, 50] on div "UK_SPORTSBOOK_APP | Stakes last 180 days mode_edit Group size : Show Notes & Ta…" at bounding box center [371, 59] width 342 height 19
click at [320, 59] on span "Show" at bounding box center [319, 58] width 9 height 4
click at [250, 57] on h2 "UK_SPORTSBOOK_APP | Stakes last 180 days" at bounding box center [243, 58] width 72 height 7
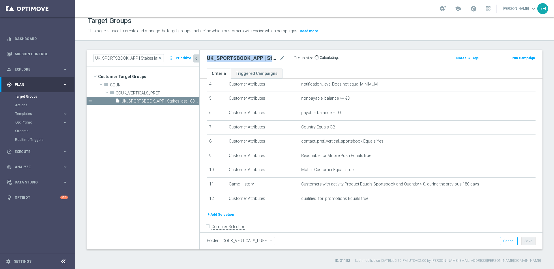
click at [250, 57] on h2 "UK_SPORTSBOOK_APP | Stakes last 180 days" at bounding box center [243, 58] width 72 height 7
copy div "UK_SPORTSBOOK_APP | Stakes last 180 days"
click at [344, 59] on div "Group size : 2,992" at bounding box center [322, 57] width 58 height 7
click at [21, 152] on span "Execute" at bounding box center [39, 151] width 48 height 3
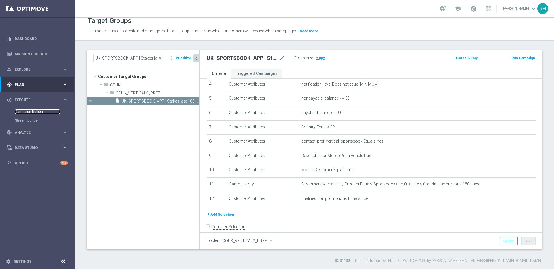
click at [42, 112] on link "Campaign Builder" at bounding box center [37, 112] width 45 height 5
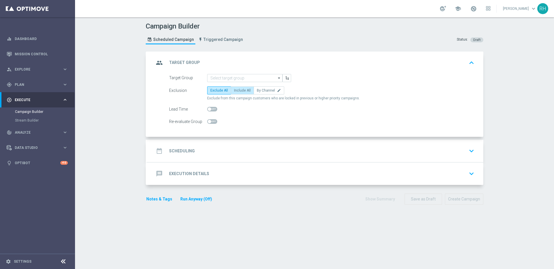
click at [241, 88] on label "Include All" at bounding box center [242, 91] width 23 height 8
click at [238, 90] on input "Include All" at bounding box center [236, 92] width 4 height 4
radio input "true"
click at [265, 44] on div "Campaign Builder Scheduled Campaign Triggered Campaign Status: Draft" at bounding box center [314, 34] width 346 height 27
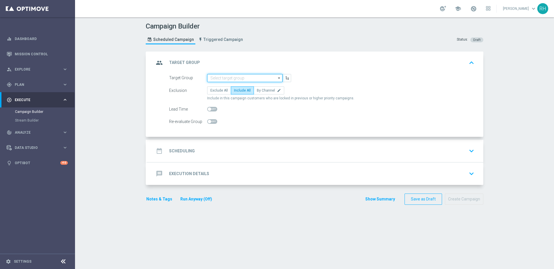
click at [240, 75] on input at bounding box center [244, 78] width 75 height 8
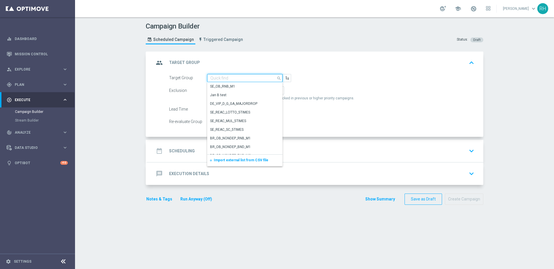
paste input "UK_SPORTSBOOK_APP | Stakes last 180 days"
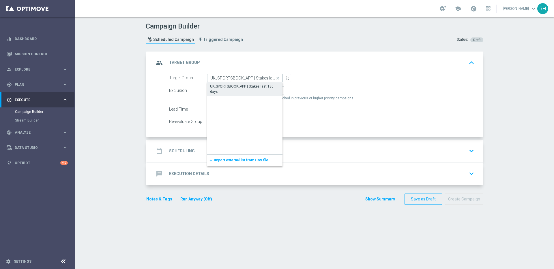
click at [239, 85] on div "UK_SPORTSBOOK_APP | Stakes last 180 days" at bounding box center [245, 89] width 70 height 10
type input "UK_SPORTSBOOK_APP | Stakes last 180 days"
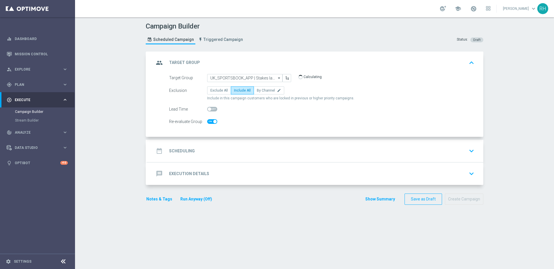
checkbox input "true"
click at [255, 140] on div "date_range Scheduling keyboard_arrow_down" at bounding box center [315, 151] width 336 height 23
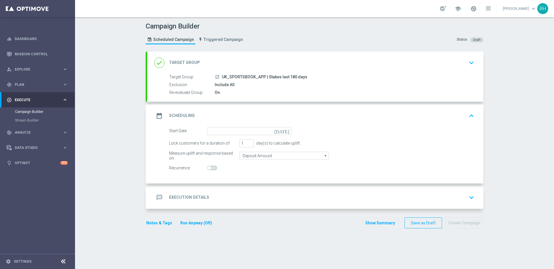
click at [285, 129] on icon "today" at bounding box center [282, 130] width 17 height 6
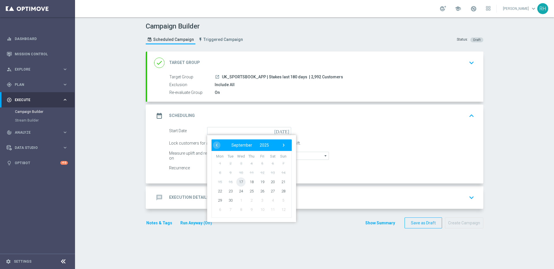
click at [239, 179] on span "17" at bounding box center [240, 181] width 9 height 9
type input "17 Sep 2025"
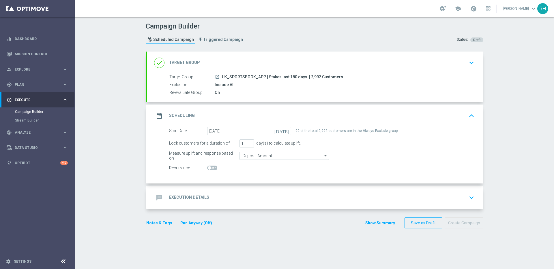
click at [311, 76] on span "| 2,992 Customers" at bounding box center [326, 77] width 34 height 5
copy span "2,992"
click at [496, 100] on div "Campaign Builder Scheduled Campaign Triggered Campaign Status: Draft done Targe…" at bounding box center [314, 143] width 479 height 252
click at [310, 76] on span "| 2,992 Customers" at bounding box center [326, 77] width 34 height 5
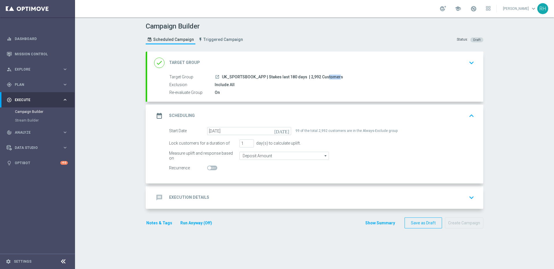
click at [310, 76] on span "| 2,992 Customers" at bounding box center [326, 77] width 34 height 5
copy span "2,992"
click at [509, 95] on div "Campaign Builder Scheduled Campaign Triggered Campaign Status: Draft done Targe…" at bounding box center [314, 143] width 479 height 252
click at [162, 223] on button "Notes & Tags" at bounding box center [159, 223] width 27 height 7
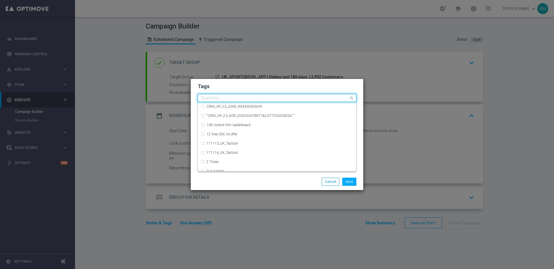
click at [218, 101] on div at bounding box center [274, 99] width 149 height 6
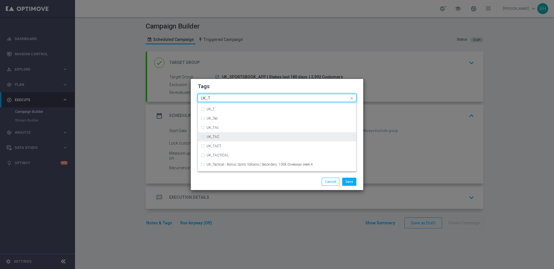
scroll to position [17, 0]
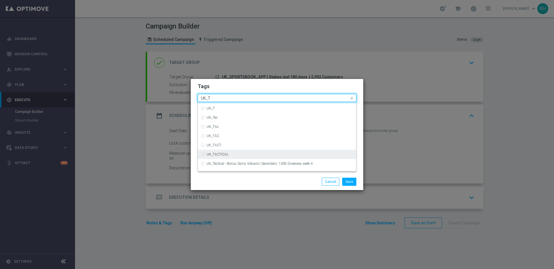
click at [254, 151] on div "UK_TACTICAL" at bounding box center [277, 154] width 152 height 9
type input "UK_T"
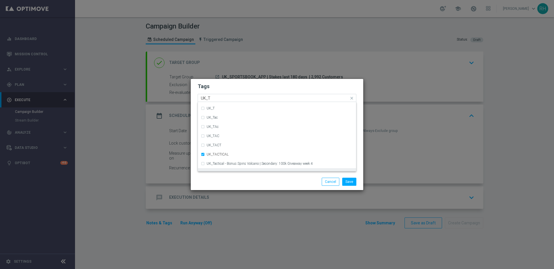
click at [270, 178] on div "Save Cancel" at bounding box center [305, 182] width 112 height 8
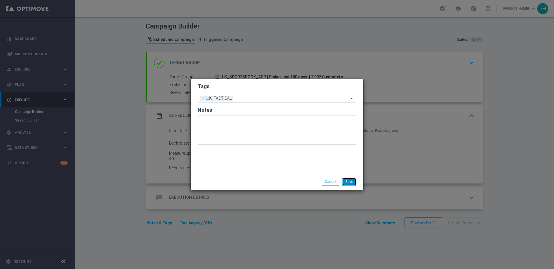
click at [346, 183] on button "Save" at bounding box center [349, 182] width 14 height 8
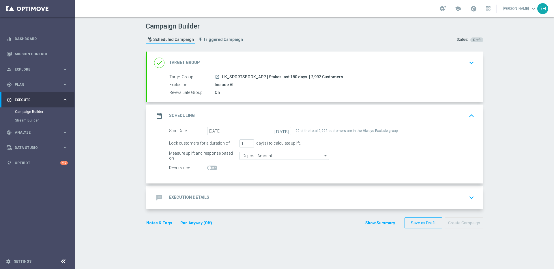
click at [310, 78] on span "| 2,992 Customers" at bounding box center [326, 77] width 34 height 5
copy span "2,992"
click at [513, 79] on div "Campaign Builder Scheduled Campaign Triggered Campaign Status: Draft done Targe…" at bounding box center [314, 143] width 479 height 252
click at [314, 77] on span "| 2,992 Customers" at bounding box center [326, 77] width 34 height 5
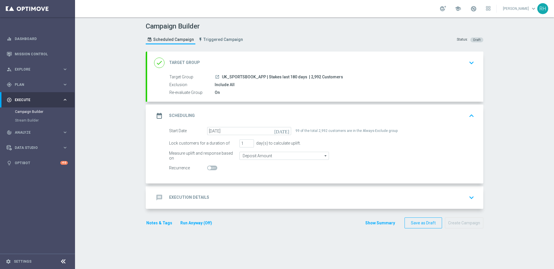
click at [314, 77] on span "| 2,992 Customers" at bounding box center [326, 77] width 34 height 5
copy span "2,992"
click at [502, 179] on div "Campaign Builder Scheduled Campaign Triggered Campaign Status: Draft done Targe…" at bounding box center [314, 143] width 479 height 252
click at [310, 76] on span "| 2,992 Customers" at bounding box center [326, 77] width 34 height 5
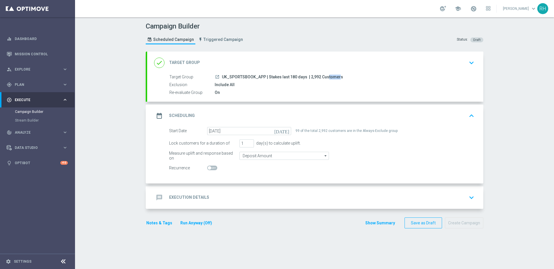
copy span "2,992"
click at [158, 223] on button "Notes & Tags" at bounding box center [159, 223] width 27 height 7
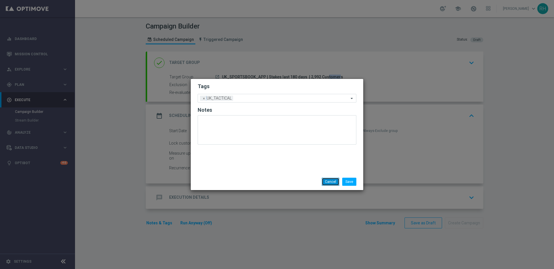
click at [335, 182] on button "Cancel" at bounding box center [331, 182] width 18 height 8
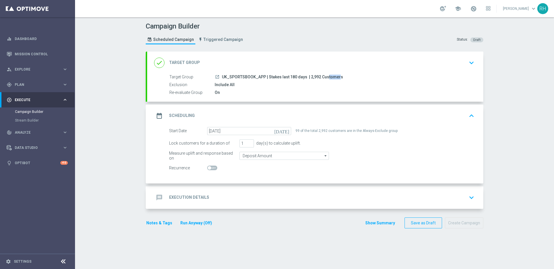
click at [526, 130] on div "Campaign Builder Scheduled Campaign Triggered Campaign Status: Draft done Targe…" at bounding box center [314, 143] width 479 height 252
click at [521, 119] on div "Campaign Builder Scheduled Campaign Triggered Campaign Status: Draft done Targe…" at bounding box center [314, 143] width 479 height 252
click at [278, 75] on span "UK_SPORTSBOOK_APP | Stakes last 180 days" at bounding box center [264, 77] width 85 height 5
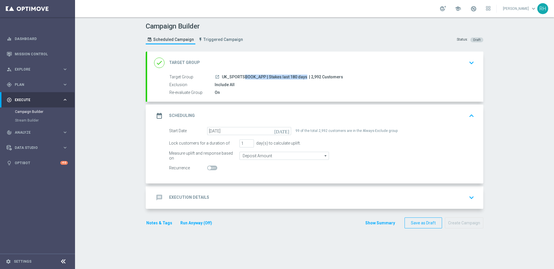
copy div "UK_SPORTSBOOK_APP | Stakes last 180 days"
click at [313, 76] on span "| 2,992 Customers" at bounding box center [326, 77] width 34 height 5
copy span "2,992"
click at [364, 103] on accordion "done Target Group keyboard_arrow_down Target Group launch UK_SPORTSBOOK_APP | S…" at bounding box center [315, 131] width 338 height 158
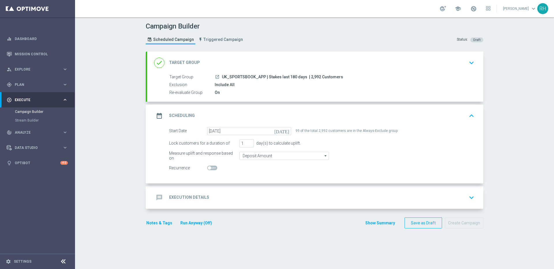
click at [290, 179] on div "Start Date 17 Sep 2025 today 99 of the total 2,992 customers are in the Always-…" at bounding box center [315, 155] width 336 height 57
click at [294, 192] on div "message Execution Details keyboard_arrow_down" at bounding box center [315, 198] width 336 height 23
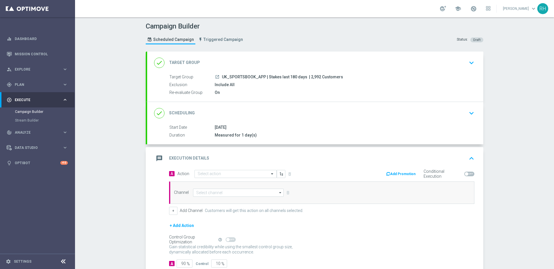
scroll to position [37, 0]
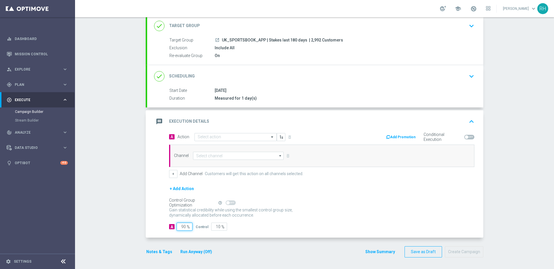
click at [179, 228] on input "90" at bounding box center [185, 227] width 16 height 8
type input "1"
type input "99"
type input "10"
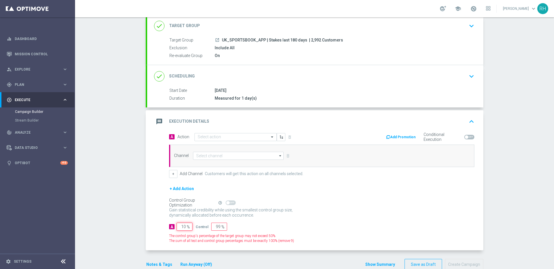
type input "90"
type input "100"
type input "0"
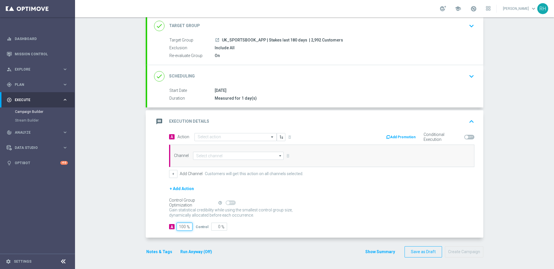
type input "100"
click at [141, 208] on section "done Target Group keyboard_arrow_down Target Group launch UK_SPORTSBOOK_APP | S…" at bounding box center [314, 139] width 346 height 249
click at [157, 247] on div "Notes & Tags Run Anyway (Off)" at bounding box center [183, 252] width 74 height 11
click at [156, 249] on button "Notes & Tags" at bounding box center [159, 252] width 27 height 7
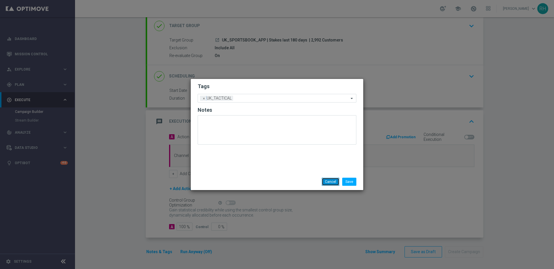
click at [334, 184] on button "Cancel" at bounding box center [331, 182] width 18 height 8
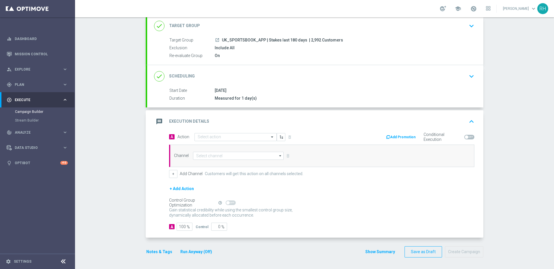
click at [221, 165] on div "Channel arrow_drop_down Show Selected 0 of NaN Silverpop" at bounding box center [321, 156] width 305 height 23
click at [222, 159] on input at bounding box center [238, 156] width 91 height 8
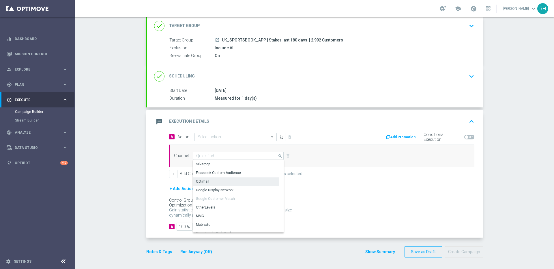
click at [219, 179] on div "Optimail" at bounding box center [236, 182] width 86 height 8
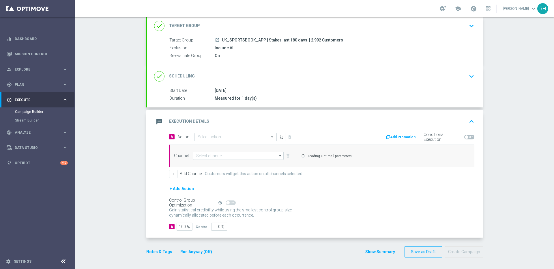
type input "Optimail"
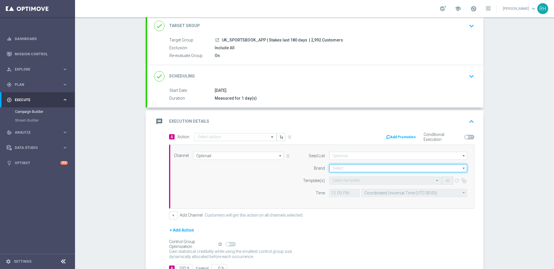
click at [350, 169] on input at bounding box center [398, 168] width 138 height 8
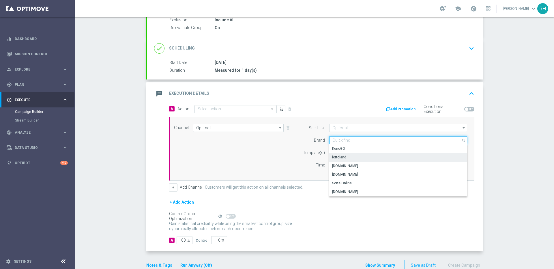
scroll to position [78, 0]
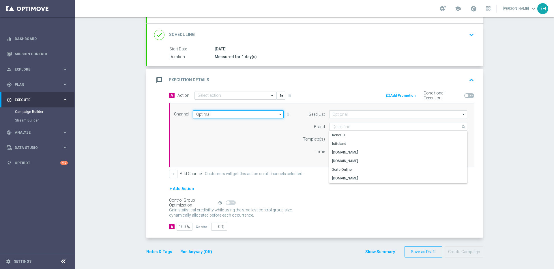
click at [269, 112] on input "Optimail" at bounding box center [238, 114] width 91 height 8
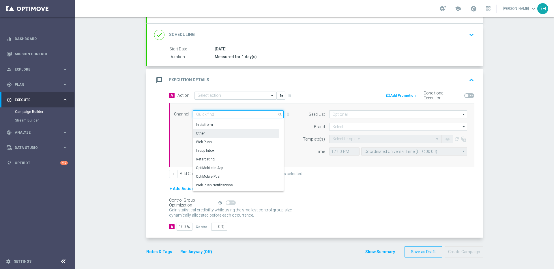
scroll to position [138, 0]
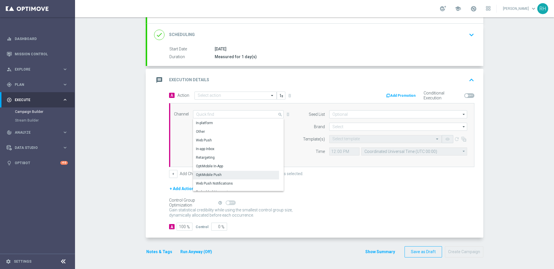
click at [240, 173] on div "OptiMobile Push" at bounding box center [236, 175] width 86 height 8
type input "OptiMobile Push"
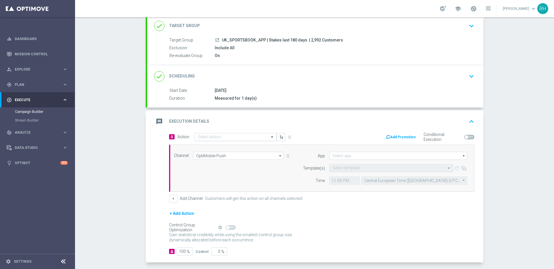
click at [225, 138] on input "text" at bounding box center [230, 137] width 64 height 5
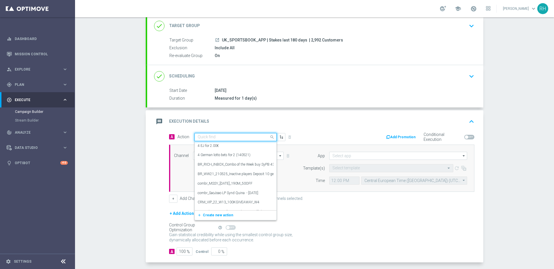
paste input "en_GB__ODDS_BOOST_170925_BAYERN_V_CHELSEA_ALL_APP_TAC_SP"
type input "en_GB__ODDS_BOOST_170925_BAYERN_V_CHELSEA_ALL_APP_TAC_SP"
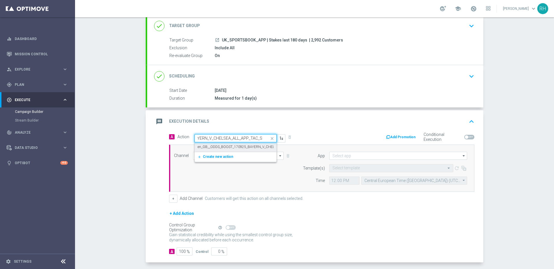
click at [225, 145] on label "en_GB__ODDS_BOOST_170925_BAYERN_V_CHELSEA_ALL_APP_TAC_SP" at bounding box center [254, 147] width 112 height 5
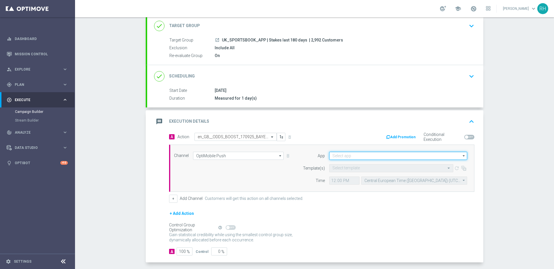
click at [370, 157] on input at bounding box center [398, 156] width 138 height 8
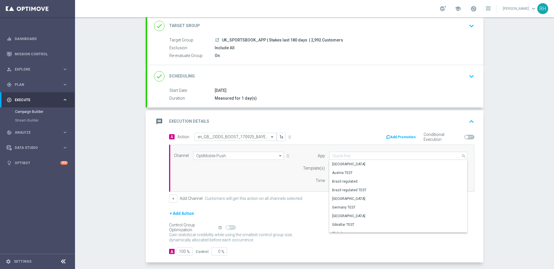
click at [289, 175] on div "Channel OptiMobile Push OptiMobile Push arrow_drop_down Show Selected 1 of 26 S…" at bounding box center [321, 168] width 302 height 33
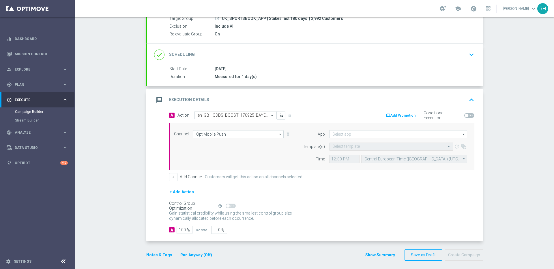
scroll to position [62, 0]
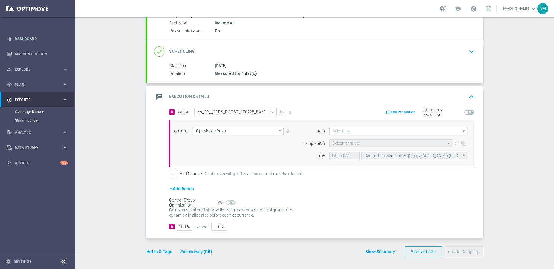
click at [159, 251] on button "Notes & Tags" at bounding box center [159, 252] width 27 height 7
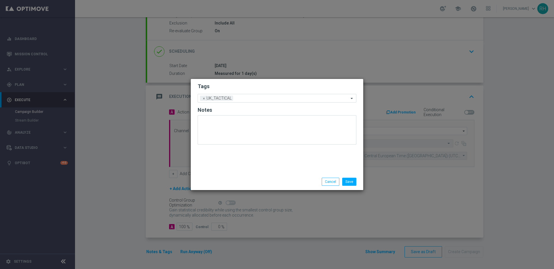
click at [302, 181] on div "Save Cancel" at bounding box center [305, 182] width 112 height 8
click at [313, 181] on div "Save Cancel" at bounding box center [305, 182] width 112 height 8
click at [328, 181] on button "Cancel" at bounding box center [331, 182] width 18 height 8
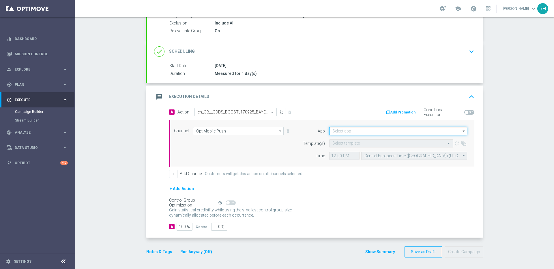
click at [334, 132] on input at bounding box center [398, 131] width 138 height 8
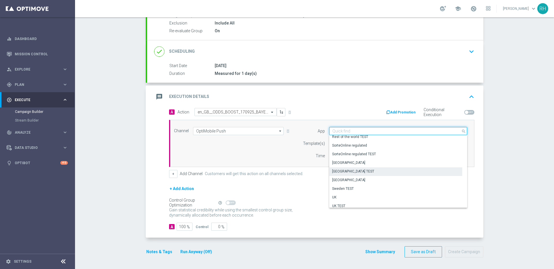
scroll to position [239, 0]
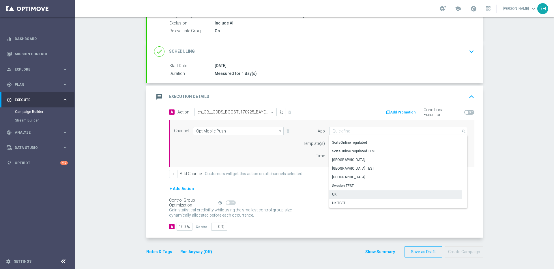
click at [345, 191] on div "UK" at bounding box center [395, 195] width 133 height 8
type input "UK"
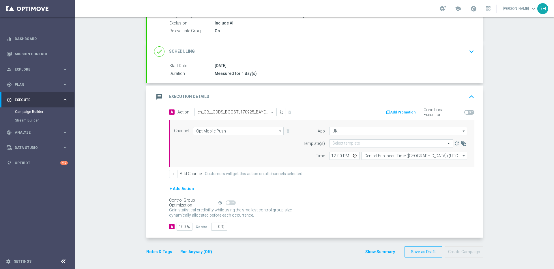
click at [361, 177] on div "+ Add Channel Customers will get this action on all channels selected." at bounding box center [321, 174] width 305 height 8
click at [370, 157] on input "Central European Time (Budapest) (UTC +02:00)" at bounding box center [414, 156] width 106 height 8
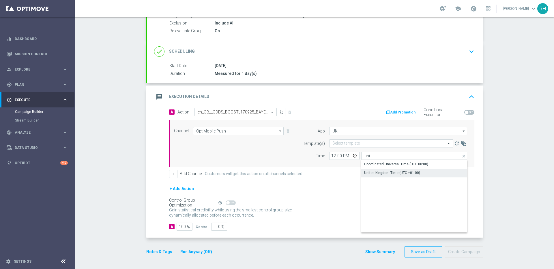
click at [375, 174] on div "United Kingdom Time (UTC +01:00)" at bounding box center [392, 173] width 56 height 5
type input "United Kingdom Time (UTC +01:00)"
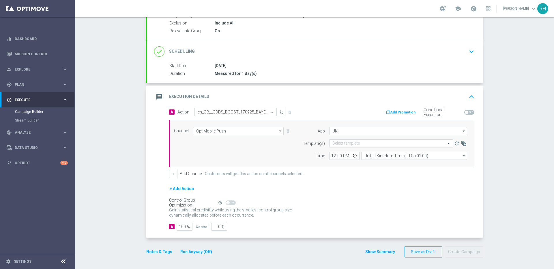
click at [360, 178] on div "+ Add Channel Customers will get this action on all channels selected." at bounding box center [321, 174] width 305 height 8
click at [340, 163] on div "Channel OptiMobile Push OptiMobile Push arrow_drop_down Show Selected 1 of 26 S…" at bounding box center [321, 143] width 305 height 47
click at [339, 169] on div "A Action Select action en_GB__ODDS_BOOST_170925_BAYERN_V_CHELSEA_ALL_APP_TAC_SP…" at bounding box center [322, 143] width 314 height 70
click at [337, 164] on div "Channel OptiMobile Push OptiMobile Push arrow_drop_down Show Selected 1 of 26 S…" at bounding box center [321, 143] width 305 height 47
click at [467, 95] on icon "keyboard_arrow_up" at bounding box center [471, 97] width 9 height 9
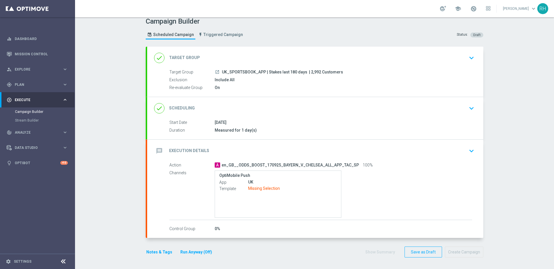
scroll to position [5, 0]
click at [469, 151] on icon "keyboard_arrow_down" at bounding box center [471, 151] width 9 height 9
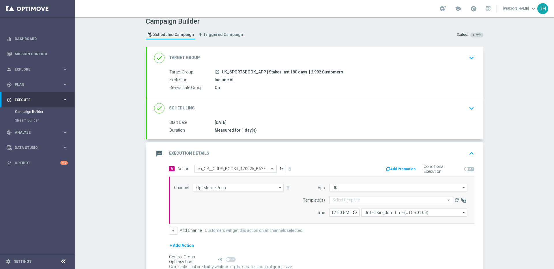
scroll to position [0, 0]
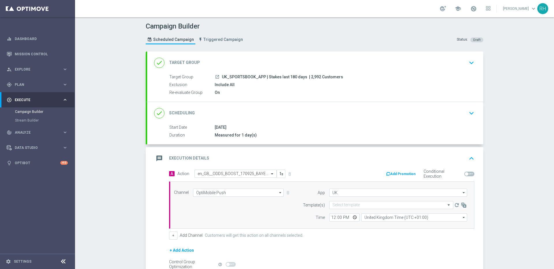
click at [469, 158] on icon "keyboard_arrow_up" at bounding box center [471, 158] width 9 height 9
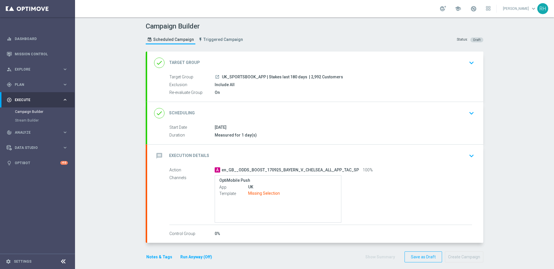
scroll to position [5, 0]
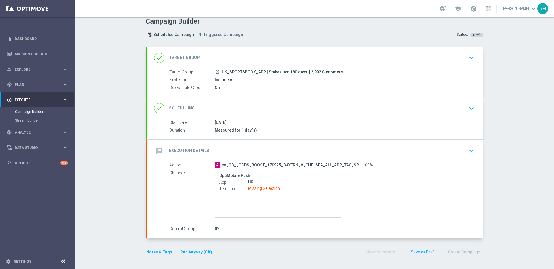
click at [154, 250] on button "Notes & Tags" at bounding box center [159, 252] width 27 height 7
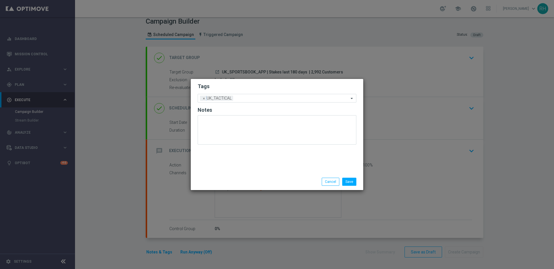
click at [294, 173] on div "Tags Add a new tag × UK_TACTICAL Notes" at bounding box center [277, 126] width 173 height 95
click at [327, 183] on button "Cancel" at bounding box center [331, 182] width 18 height 8
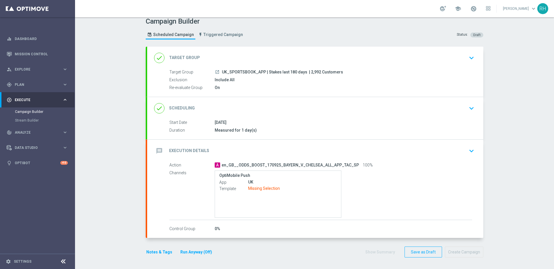
click at [499, 184] on div "Campaign Builder Scheduled Campaign Triggered Campaign Status: Draft done Targe…" at bounding box center [314, 143] width 479 height 252
click at [471, 149] on icon "keyboard_arrow_down" at bounding box center [471, 151] width 9 height 9
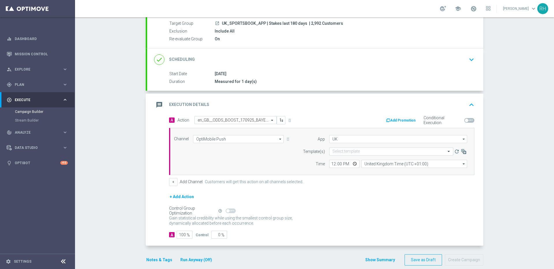
scroll to position [62, 0]
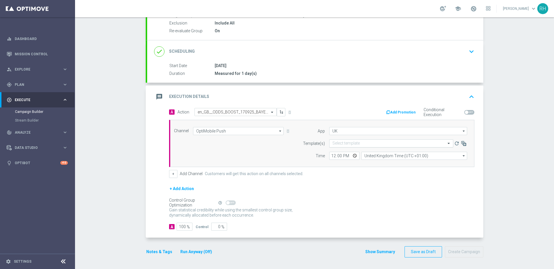
click at [351, 140] on div "Select template" at bounding box center [391, 144] width 124 height 8
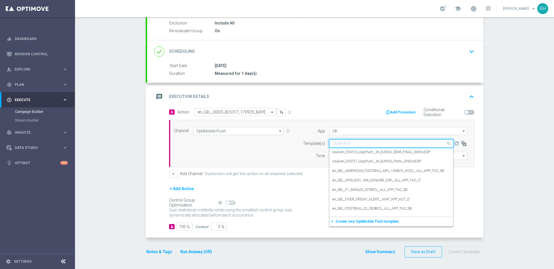
paste input "en_GB__ODDS_BOOST_170925_BAYERN_V_CHELSEA_ALL_APP_TAC_SP"
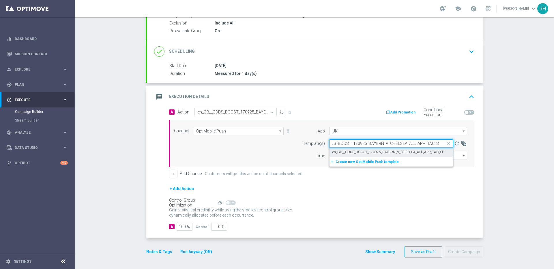
click at [353, 149] on div "en_GB__ODDS_BOOST_170925_BAYERN_V_CHELSEA_ALL_APP_TAC_SP" at bounding box center [391, 153] width 118 height 10
type input "en_GB__ODDS_BOOST_170925_BAYERN_V_CHELSEA_ALL_APP_TAC_SP"
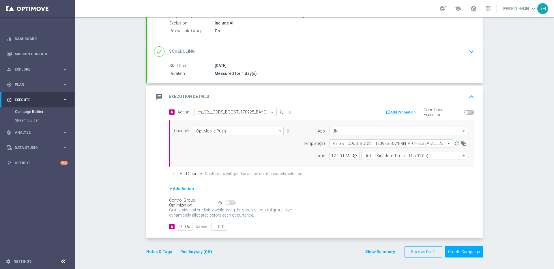
scroll to position [0, 0]
click at [332, 155] on input "12:00" at bounding box center [344, 156] width 30 height 8
type input "20:00"
click at [372, 156] on input "United Kingdom Time (UTC +01:00)" at bounding box center [414, 156] width 106 height 8
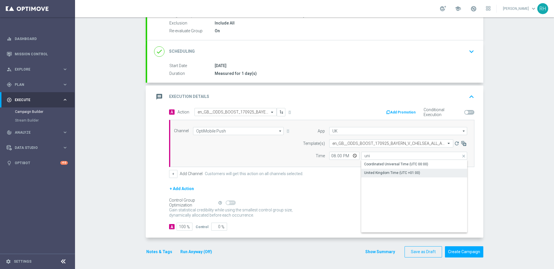
click at [373, 174] on div "United Kingdom Time (UTC +01:00)" at bounding box center [392, 173] width 56 height 5
type input "United Kingdom Time (UTC +01:00)"
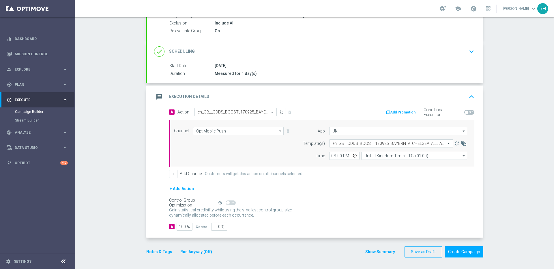
click at [340, 183] on form "A Action Select action en_GB__ODDS_BOOST_170925_BAYERN_V_CHELSEA_ALL_APP_TAC_SP…" at bounding box center [321, 169] width 305 height 123
click at [331, 155] on input "20:00" at bounding box center [344, 156] width 30 height 8
type input "18:00"
click at [341, 180] on form "A Action Select action en_GB__ODDS_BOOST_170925_BAYERN_V_CHELSEA_ALL_APP_TAC_SP…" at bounding box center [321, 169] width 305 height 123
click at [157, 251] on button "Notes & Tags" at bounding box center [159, 252] width 27 height 7
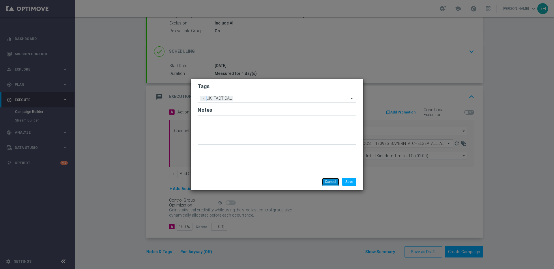
click at [326, 183] on button "Cancel" at bounding box center [331, 182] width 18 height 8
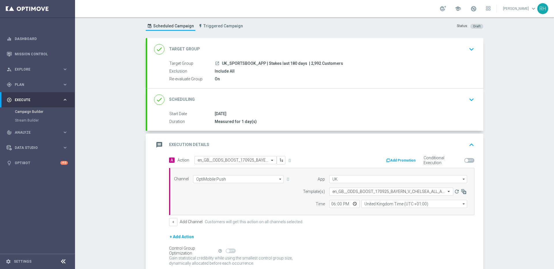
scroll to position [7, 0]
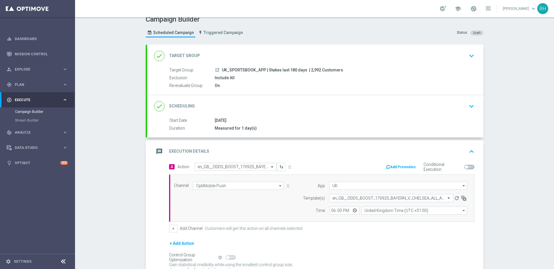
click at [476, 152] on div "message Execution Details keyboard_arrow_up" at bounding box center [315, 152] width 336 height 23
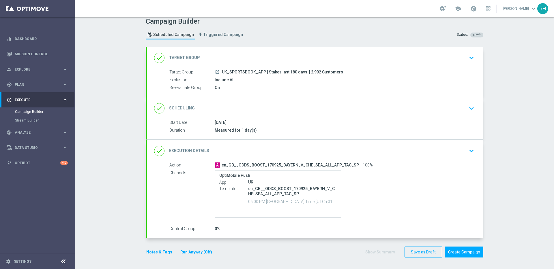
scroll to position [5, 0]
click at [151, 252] on button "Notes & Tags" at bounding box center [159, 252] width 27 height 7
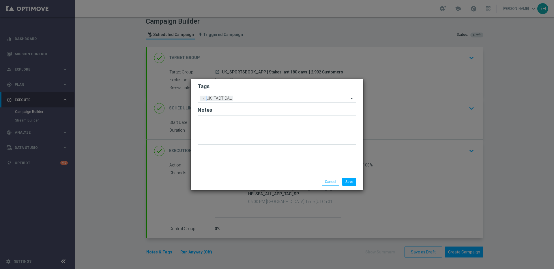
click at [315, 183] on div "Save Cancel" at bounding box center [305, 182] width 112 height 8
click at [315, 179] on div "Save Cancel" at bounding box center [305, 182] width 112 height 8
click at [328, 181] on button "Cancel" at bounding box center [331, 182] width 18 height 8
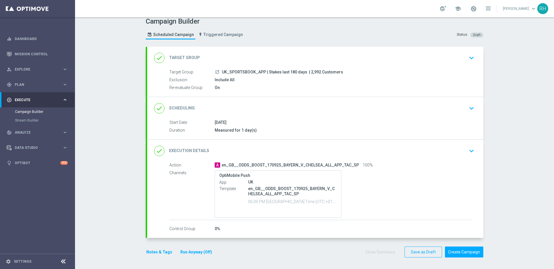
click at [488, 158] on div "Campaign Builder Scheduled Campaign Triggered Campaign Status: Draft done Targe…" at bounding box center [314, 143] width 479 height 252
click at [159, 250] on button "Notes & Tags" at bounding box center [159, 252] width 27 height 7
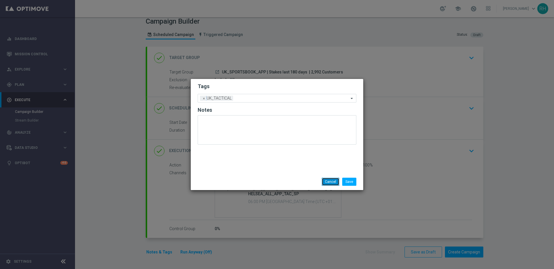
click at [327, 184] on button "Cancel" at bounding box center [331, 182] width 18 height 8
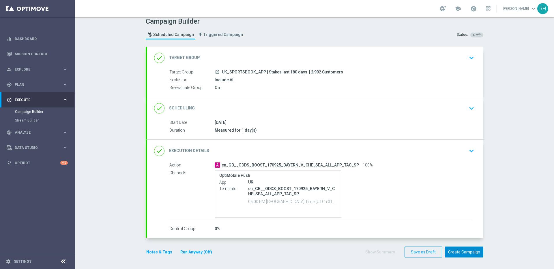
click at [475, 256] on button "Create Campaign" at bounding box center [464, 252] width 38 height 11
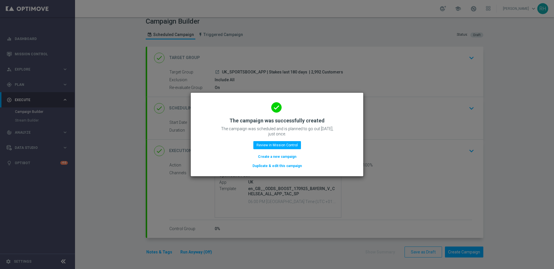
click at [498, 206] on modal-container "done The campaign was successfully created The campaign was scheduled and is pl…" at bounding box center [277, 134] width 554 height 269
click at [496, 206] on modal-container "done The campaign was successfully created The campaign was scheduled and is pl…" at bounding box center [277, 134] width 554 height 269
click at [272, 105] on icon "done" at bounding box center [276, 107] width 10 height 10
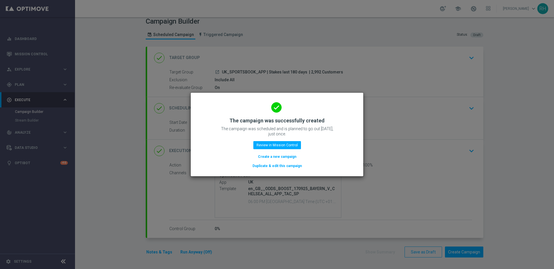
click at [273, 106] on icon "done" at bounding box center [276, 107] width 10 height 10
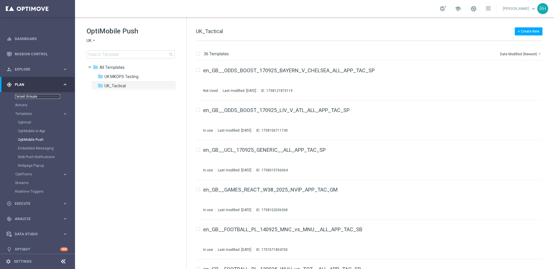
click at [33, 96] on link "Target Groups" at bounding box center [37, 96] width 45 height 5
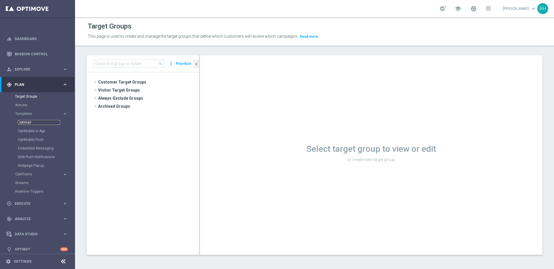
click at [31, 122] on link "Optimail" at bounding box center [39, 122] width 42 height 5
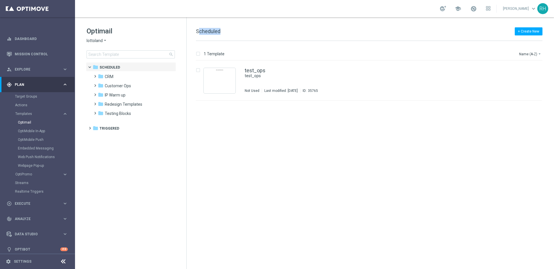
drag, startPoint x: 200, startPoint y: 29, endPoint x: 229, endPoint y: 31, distance: 29.5
click at [229, 31] on div "+ Create New Scheduled" at bounding box center [369, 34] width 346 height 13
click at [230, 31] on div "+ Create New Scheduled" at bounding box center [369, 34] width 346 height 13
click at [104, 76] on div "folder CRM" at bounding box center [131, 77] width 66 height 7
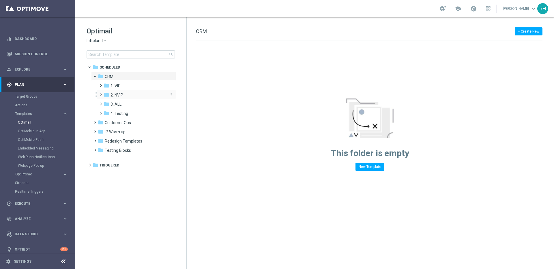
click at [104, 92] on icon "folder" at bounding box center [107, 95] width 6 height 6
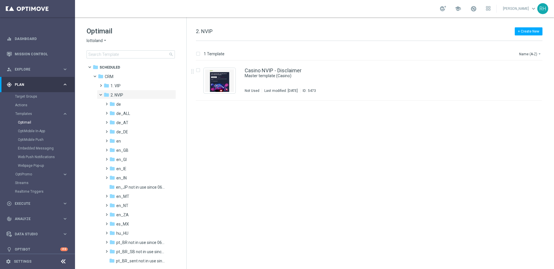
click at [299, 134] on div "insert_drive_file Casino NVIP - Disclaimer Master template (Casino) Not Used La…" at bounding box center [371, 165] width 363 height 209
click at [126, 149] on span "en_GB" at bounding box center [122, 150] width 12 height 5
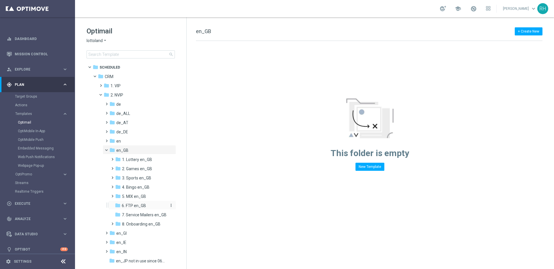
click at [143, 203] on div "folder 6. FTP en_GB" at bounding box center [141, 206] width 52 height 7
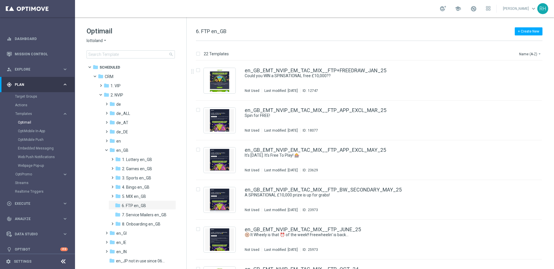
click at [346, 28] on div "+ Create New 6. FTP en_GB" at bounding box center [369, 34] width 346 height 13
click at [356, 48] on div "22 Templates Name (A-Z) arrow_drop_down Drag here to set row groups Drag here t…" at bounding box center [370, 155] width 367 height 228
click at [348, 26] on div "+ Create New 6. FTP en_GB 22 Templates Name (A-Z) arrow_drop_down Drag here to …" at bounding box center [370, 143] width 367 height 252
click at [350, 35] on div "+ Create New 6. FTP en_GB" at bounding box center [369, 34] width 346 height 13
click at [352, 40] on div "+ Create New 6. FTP en_GB" at bounding box center [369, 34] width 346 height 13
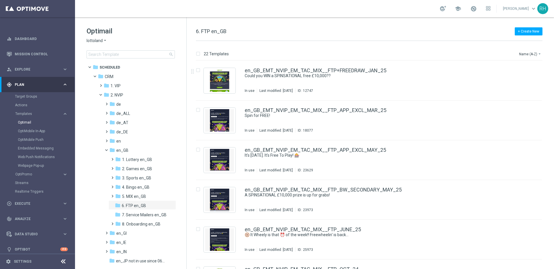
click at [369, 48] on div "22 Templates Name (A-Z) arrow_drop_down Drag here to set row groups Drag here t…" at bounding box center [370, 155] width 367 height 228
click at [368, 35] on div "+ Create New 6. FTP en_GB" at bounding box center [369, 34] width 346 height 13
click at [370, 42] on div "22 Templates Name (A-Z) arrow_drop_down Drag here to set row groups Drag here t…" at bounding box center [370, 155] width 367 height 228
click at [142, 213] on span "7. Service Mailers en_GB" at bounding box center [144, 215] width 45 height 5
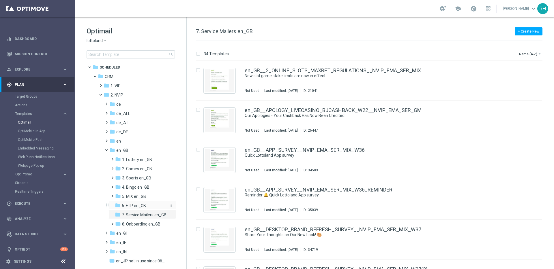
click at [141, 207] on span "6. FTP en_GB" at bounding box center [134, 205] width 24 height 5
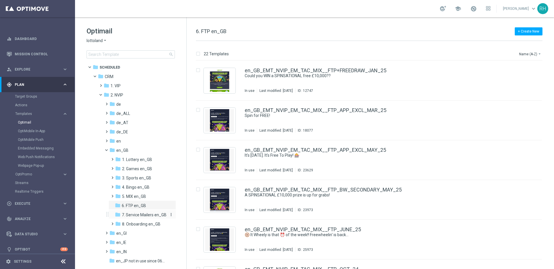
click at [142, 212] on div "folder 7. Service Mailers en_GB" at bounding box center [141, 215] width 52 height 7
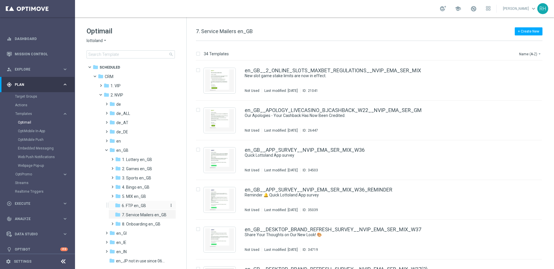
click at [148, 205] on div "folder 6. FTP en_GB" at bounding box center [141, 206] width 52 height 7
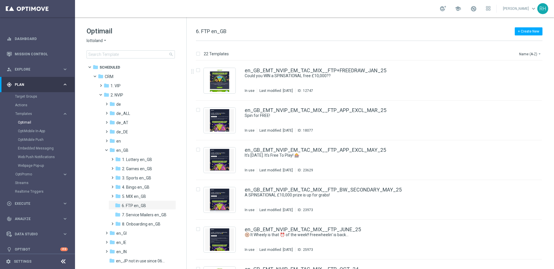
click at [370, 36] on div "+ Create New 6. FTP en_GB" at bounding box center [369, 34] width 346 height 13
click at [375, 45] on div "22 Templates Name (A-Z) arrow_drop_down Drag here to set row groups Drag here t…" at bounding box center [370, 155] width 367 height 228
click at [134, 155] on div "folder 1. Lottery en_GB more_vert" at bounding box center [142, 159] width 68 height 9
click at [132, 153] on div "folder en_GB" at bounding box center [137, 150] width 57 height 7
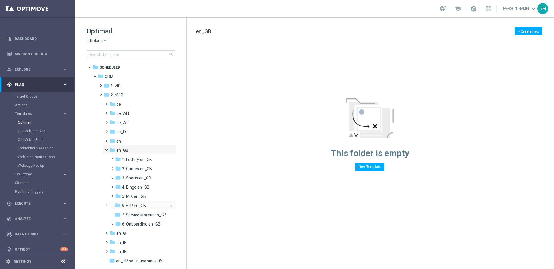
click at [149, 203] on div "folder 6. FTP en_GB" at bounding box center [141, 206] width 52 height 7
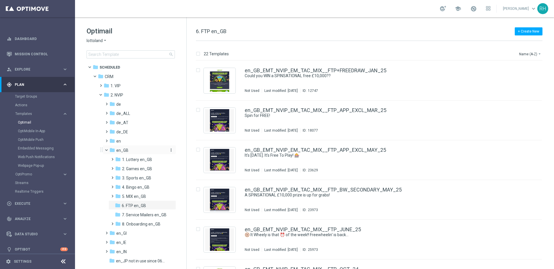
click at [114, 149] on icon "folder" at bounding box center [112, 150] width 6 height 6
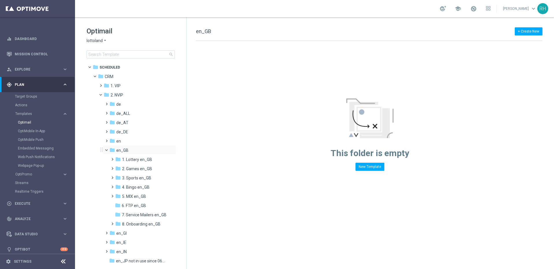
click at [108, 150] on span at bounding box center [109, 149] width 2 height 3
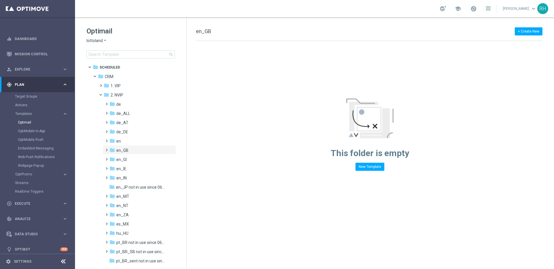
click at [104, 43] on icon "arrow_drop_down" at bounding box center [105, 40] width 5 height 5
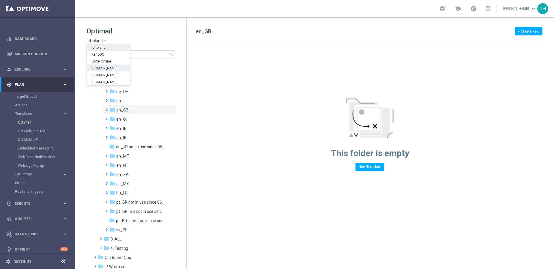
scroll to position [77, 0]
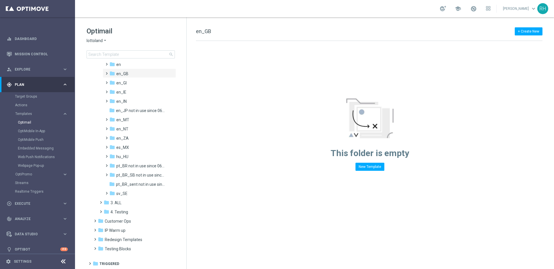
click at [269, 14] on div "school [PERSON_NAME] keyboard_arrow_down RH" at bounding box center [314, 8] width 479 height 17
drag, startPoint x: 218, startPoint y: 34, endPoint x: 193, endPoint y: 31, distance: 24.4
click at [193, 31] on div "+ Create New en_GB Drag here to set row groups Drag here to set column labels F…" at bounding box center [370, 143] width 367 height 252
drag, startPoint x: 196, startPoint y: 30, endPoint x: 235, endPoint y: 30, distance: 38.7
click at [235, 30] on div "+ Create New en_GB" at bounding box center [369, 34] width 346 height 13
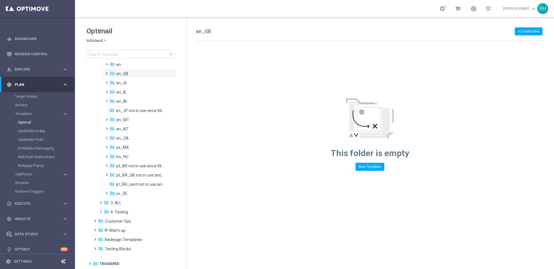
click at [235, 30] on div "+ Create New en_GB" at bounding box center [369, 34] width 346 height 13
